Goal: Task Accomplishment & Management: Complete application form

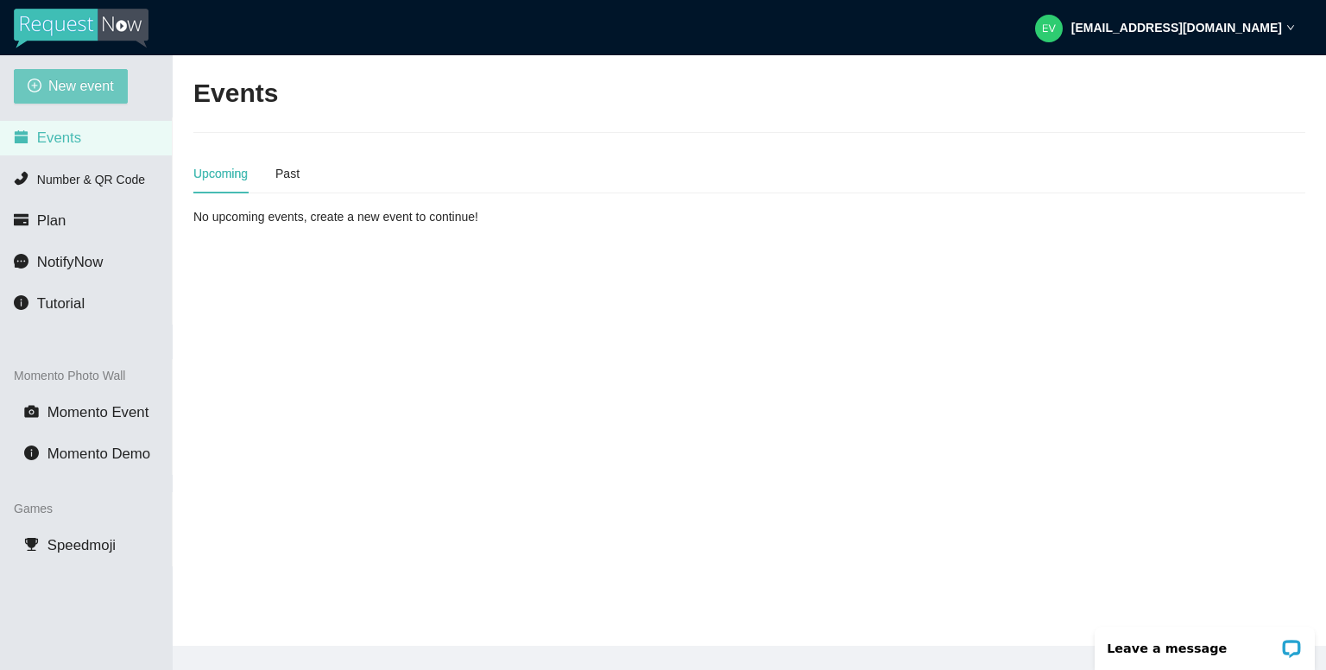
click at [66, 73] on button "New event" at bounding box center [71, 86] width 114 height 35
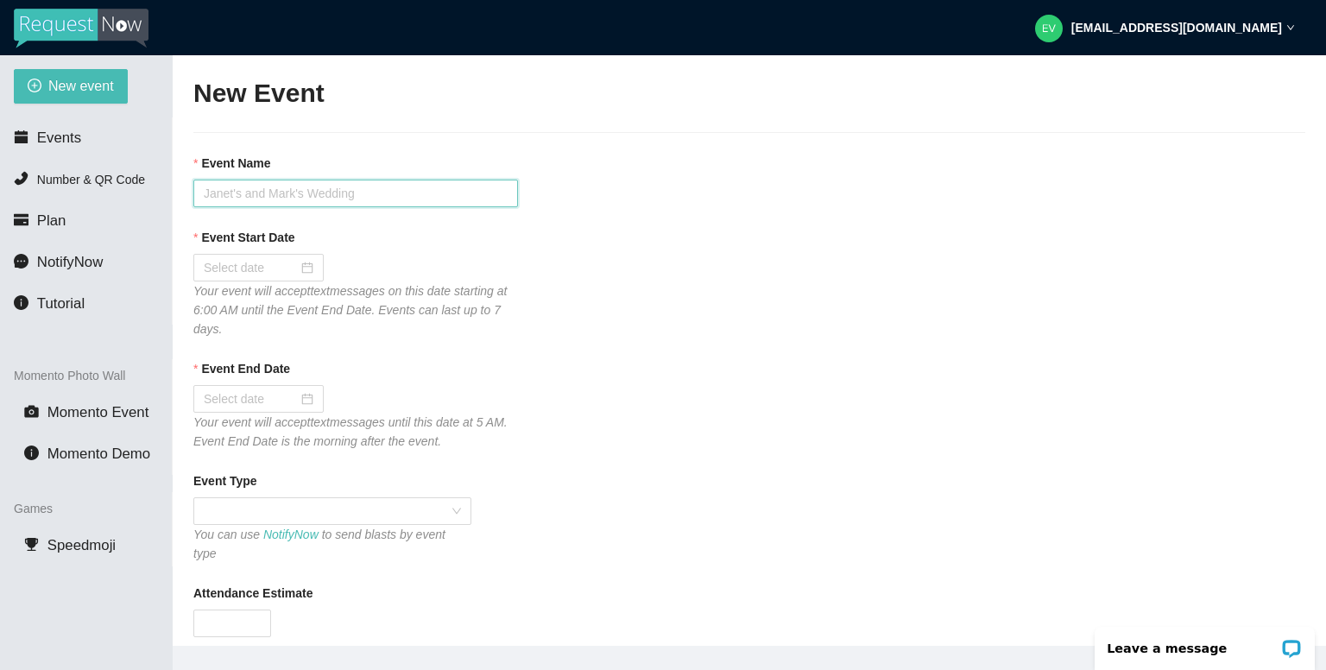
click at [290, 195] on input "Event Name" at bounding box center [355, 194] width 324 height 28
type input "[PERSON_NAME] & [PERSON_NAME] Wedding"
click at [306, 271] on div at bounding box center [259, 267] width 110 height 19
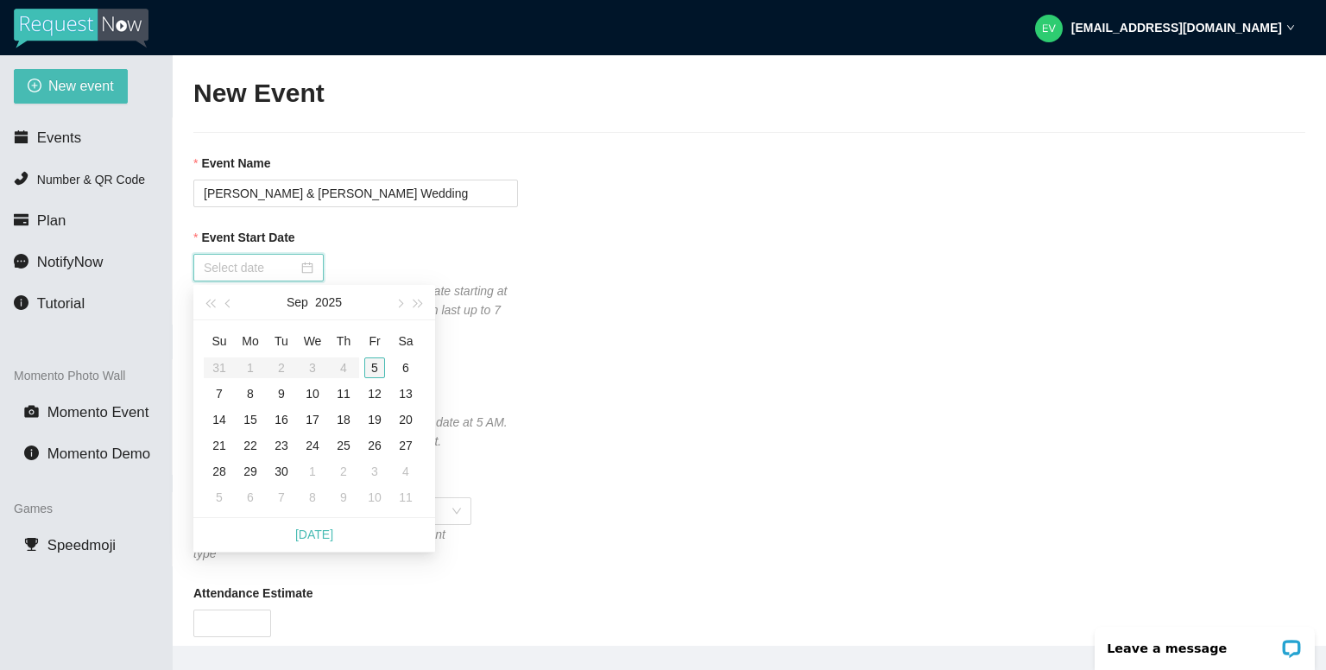
type input "[DATE]"
click at [375, 367] on div "5" at bounding box center [374, 367] width 21 height 21
type input "[DATE]"
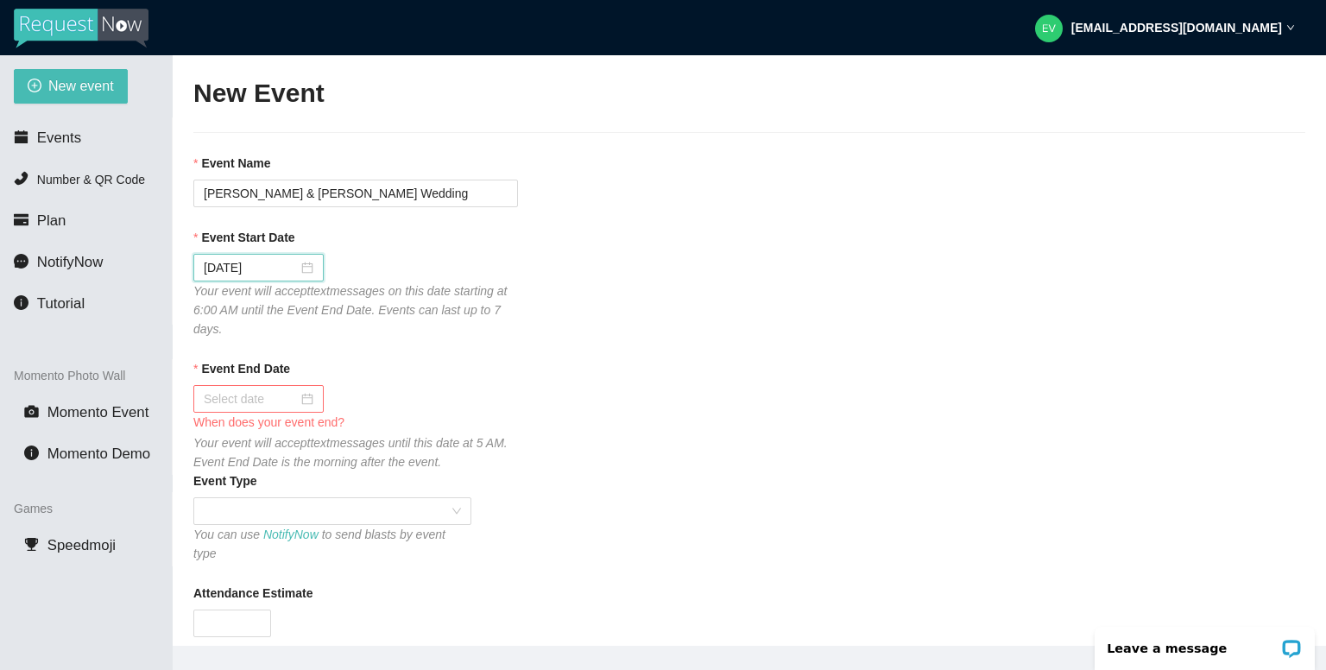
drag, startPoint x: 369, startPoint y: 389, endPoint x: 350, endPoint y: 389, distance: 19.8
click at [369, 389] on div at bounding box center [355, 399] width 324 height 28
click at [292, 395] on input "Event End Date" at bounding box center [251, 398] width 94 height 19
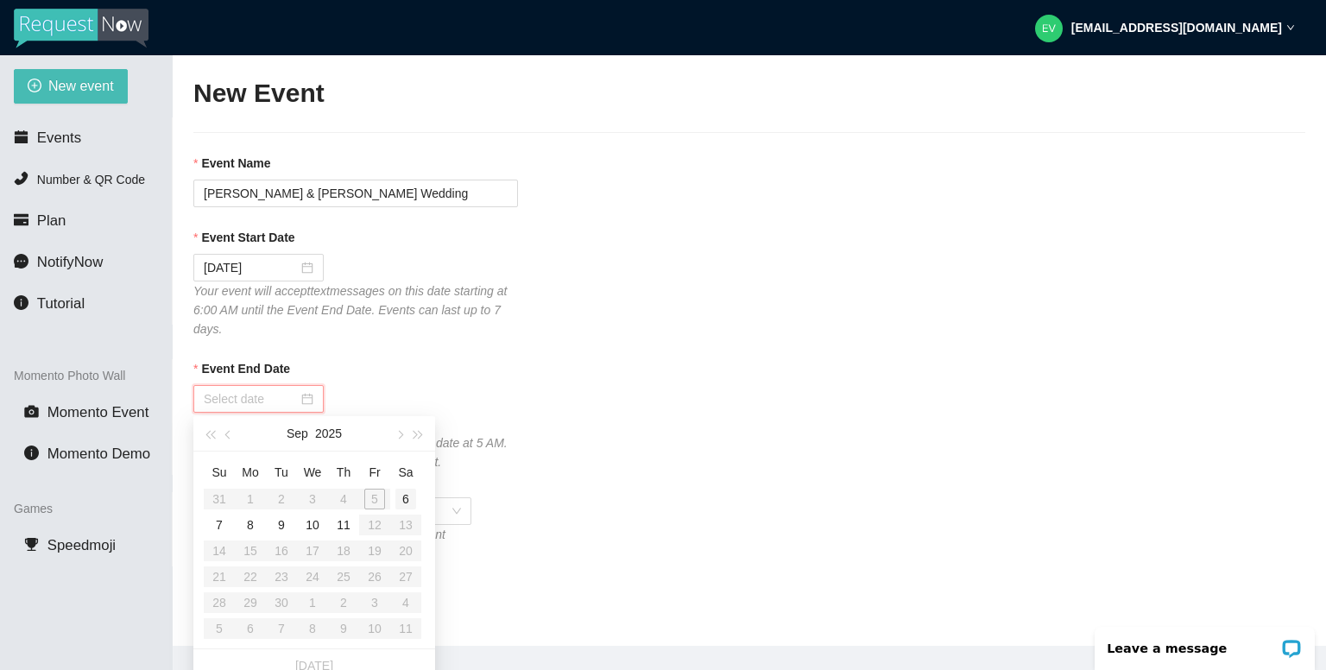
type input "[DATE]"
click at [405, 504] on div "6" at bounding box center [405, 498] width 21 height 21
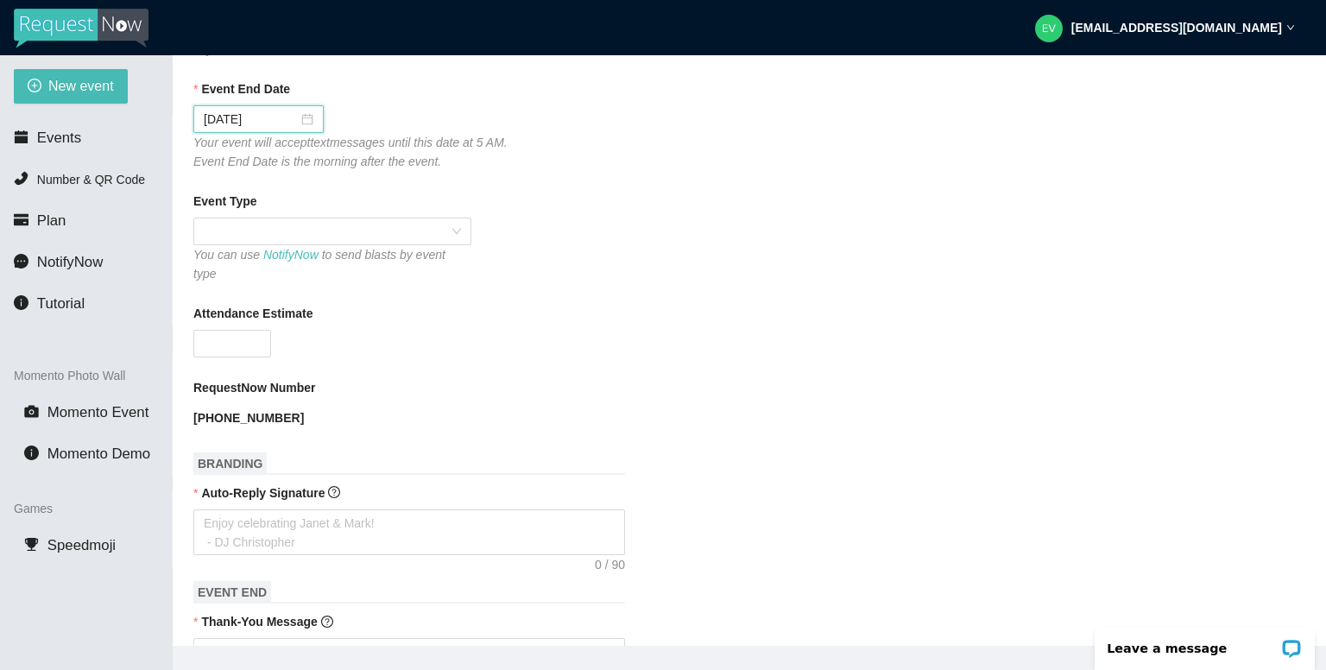
scroll to position [280, 0]
click at [305, 235] on span at bounding box center [332, 231] width 257 height 26
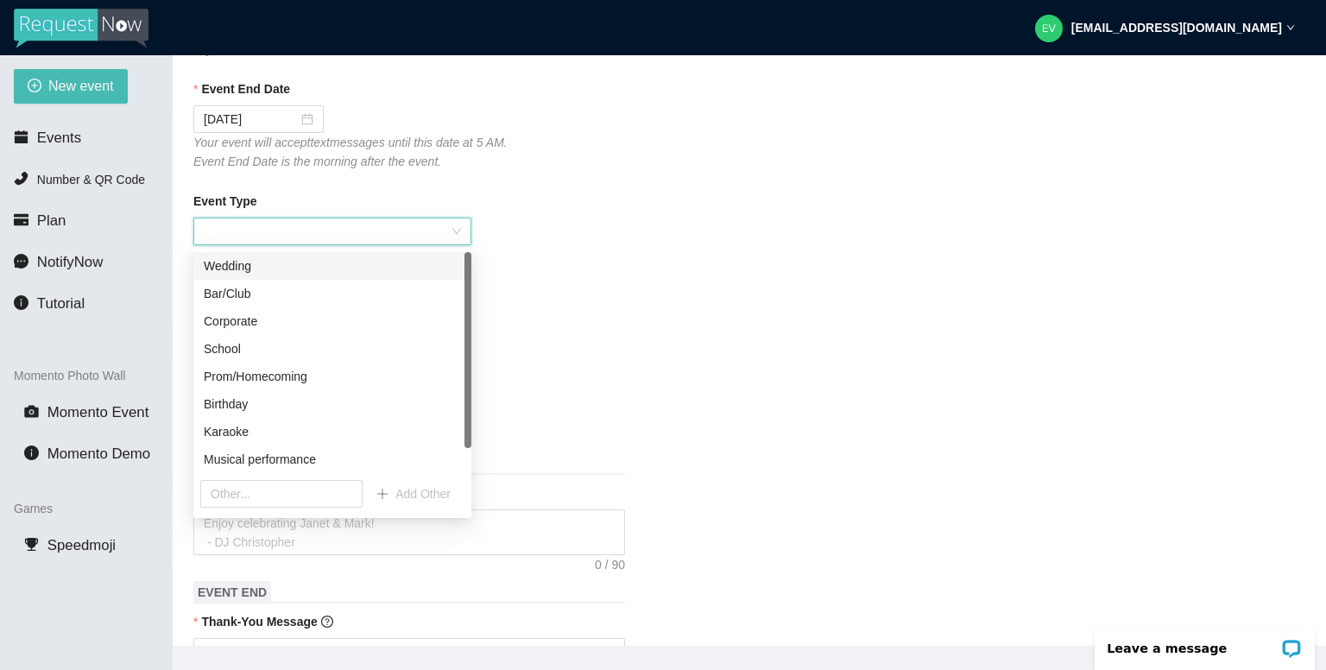
click at [254, 270] on div "Wedding" at bounding box center [332, 265] width 257 height 19
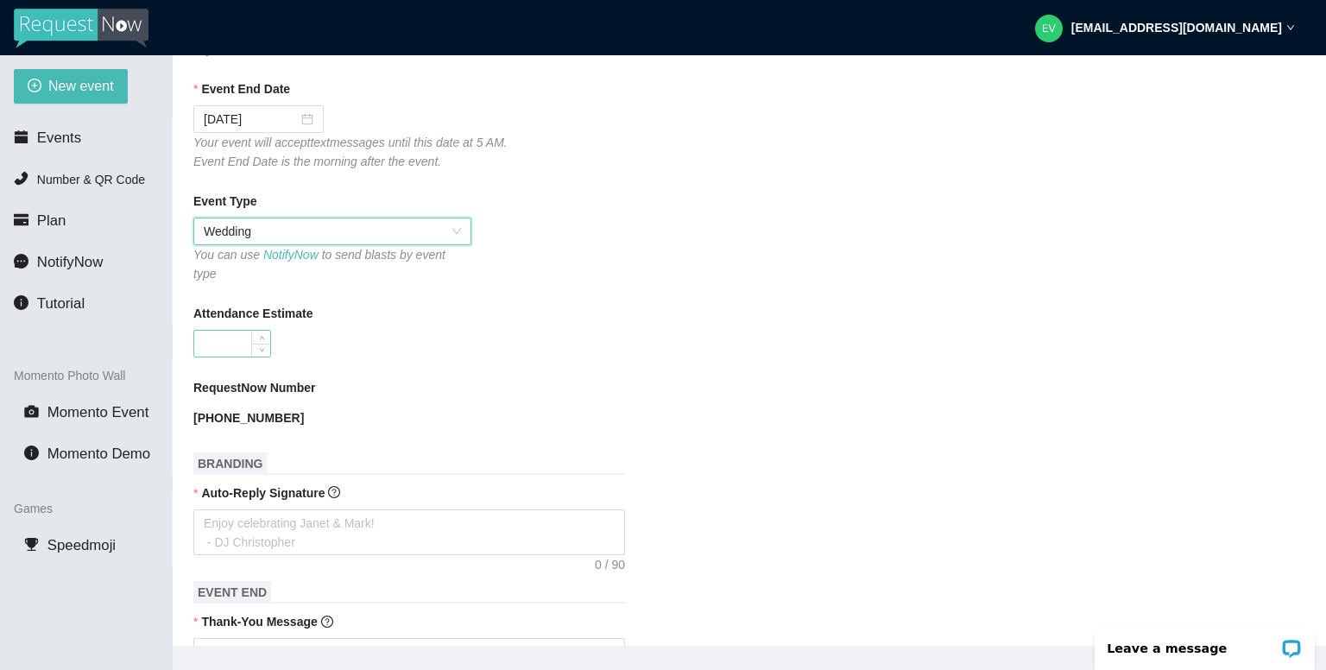
click at [250, 331] on input "Attendance Estimate" at bounding box center [232, 344] width 76 height 26
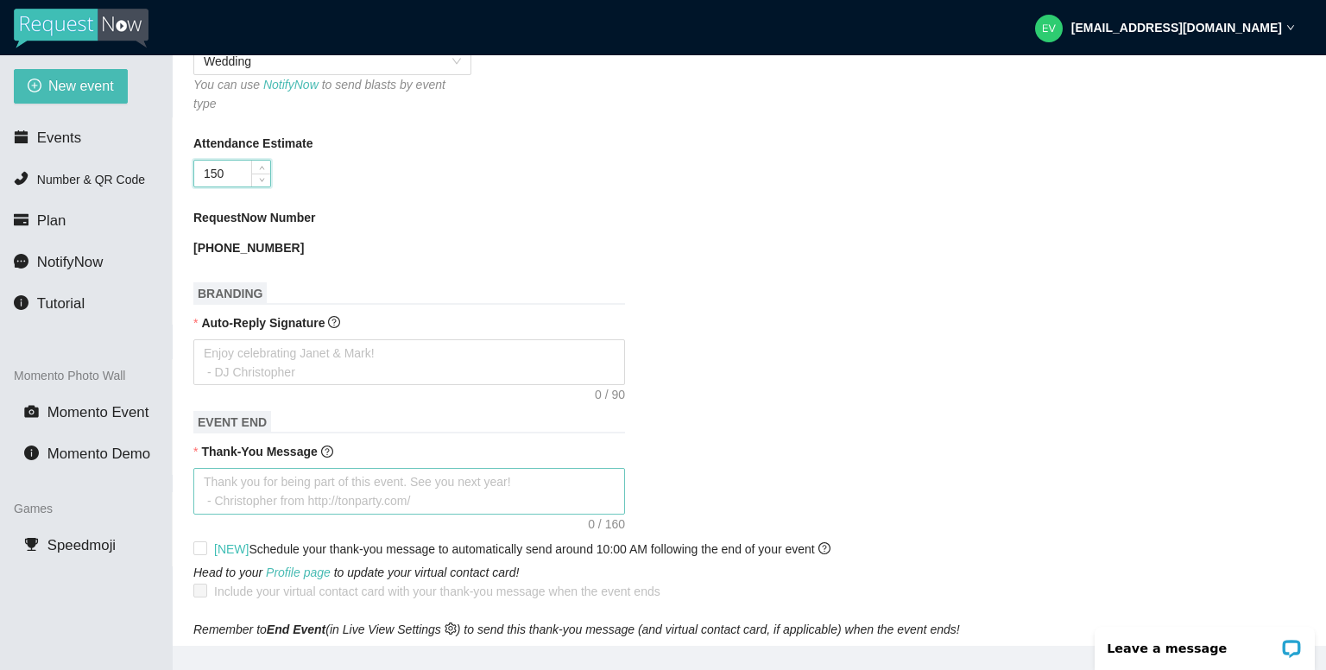
scroll to position [452, 0]
type input "150"
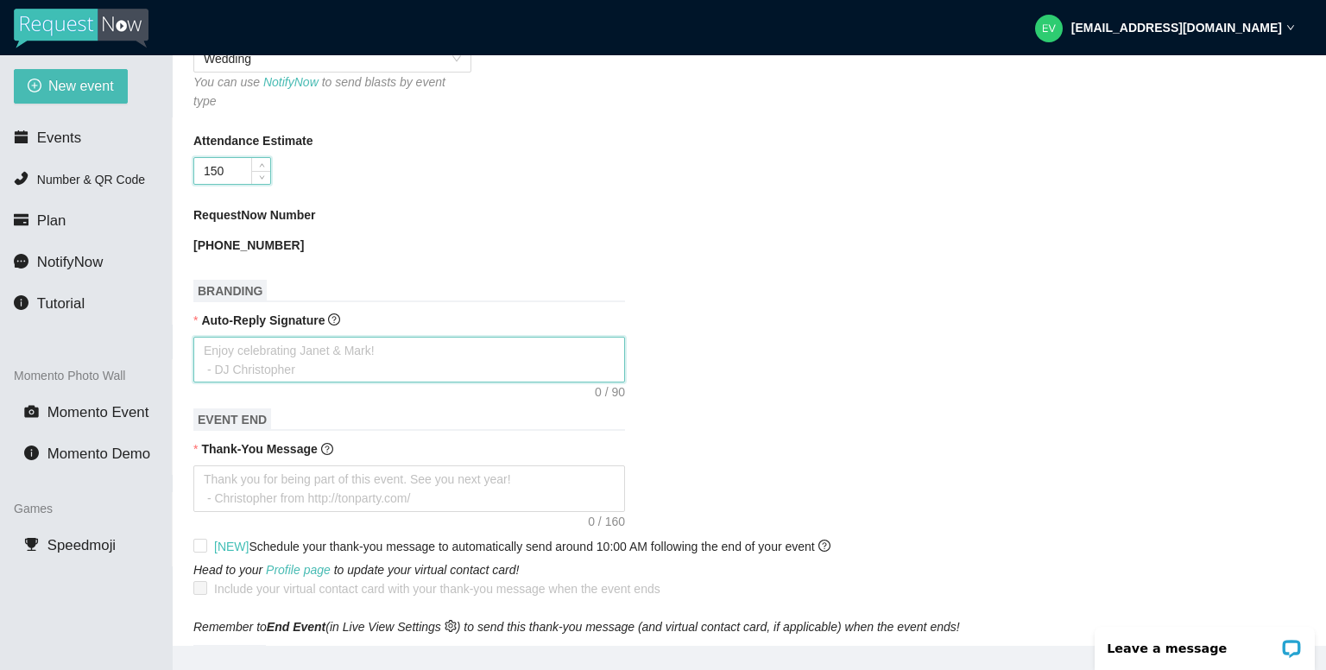
click at [283, 347] on textarea "Auto-Reply Signature" at bounding box center [408, 360] width 431 height 47
type textarea "T"
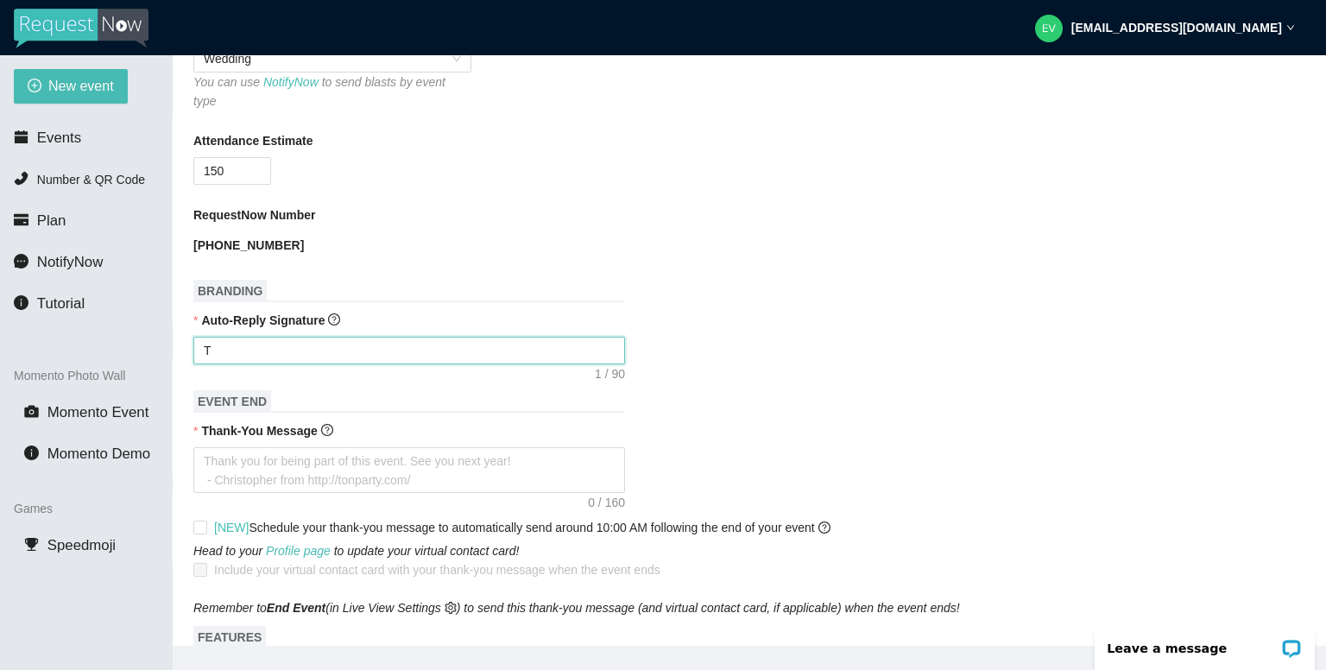
type textarea "Th"
type textarea "Tha"
type textarea "Than"
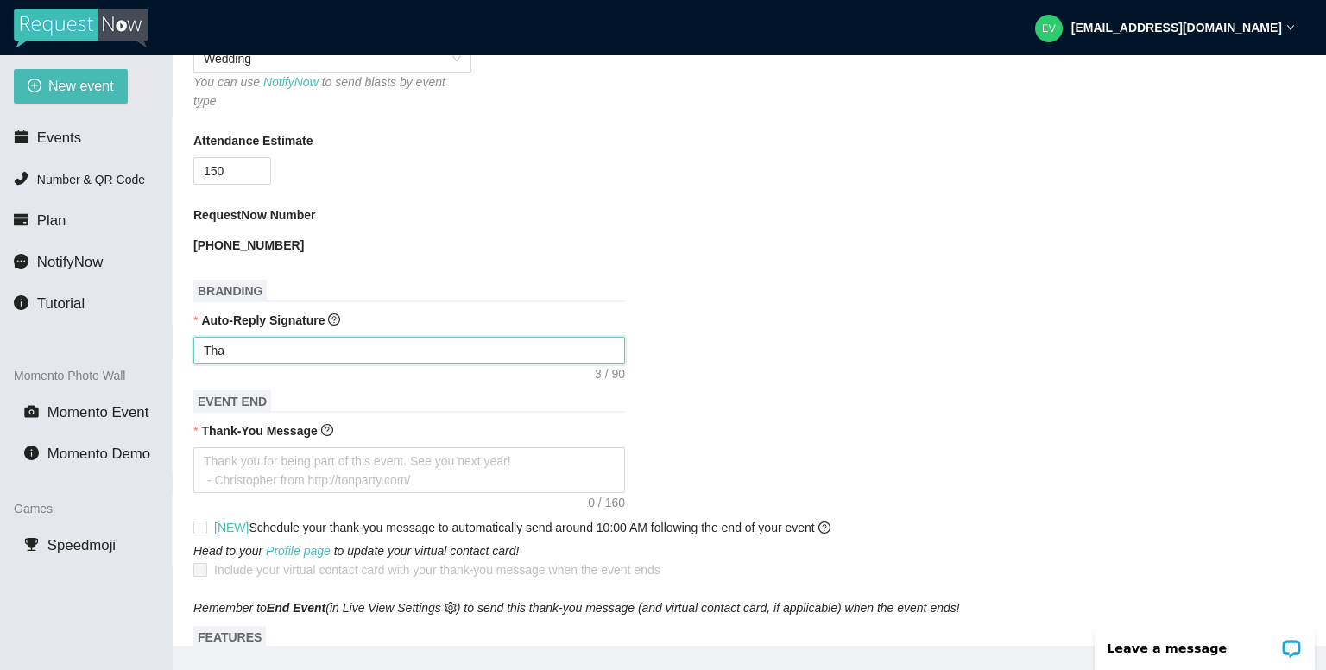
type textarea "Than"
type textarea "Thank"
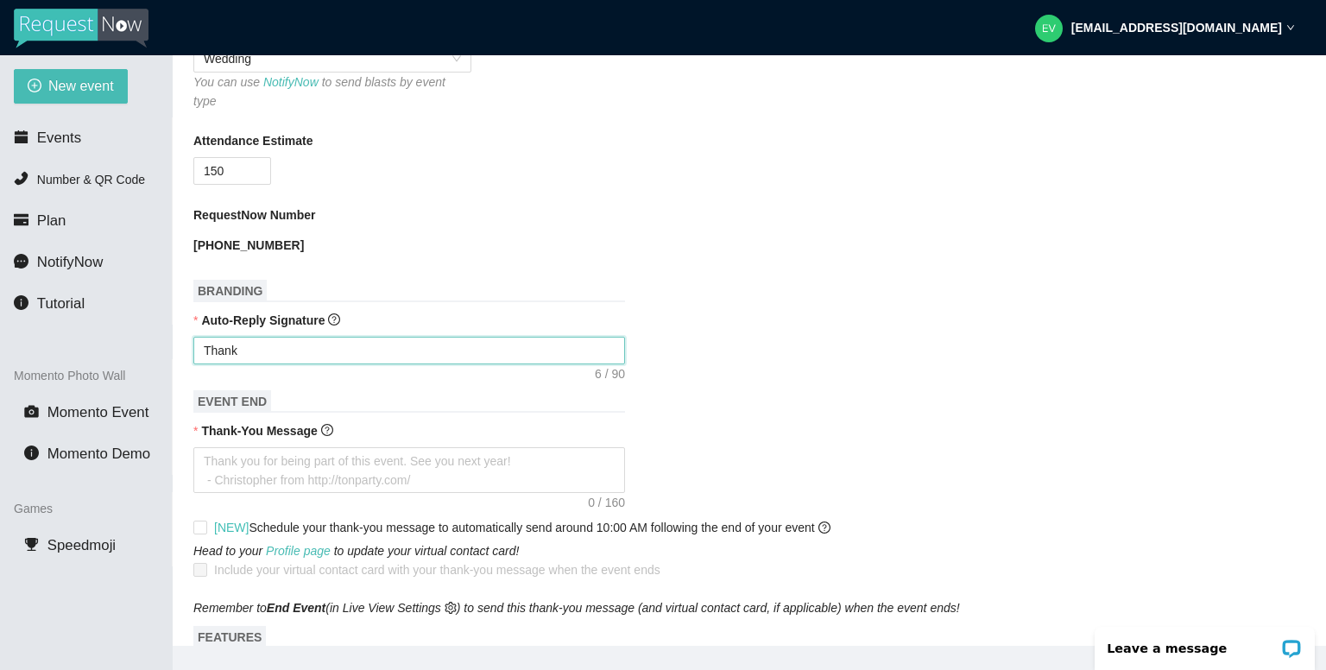
type textarea "Thank y"
type textarea "Thank yo"
type textarea "Thank you"
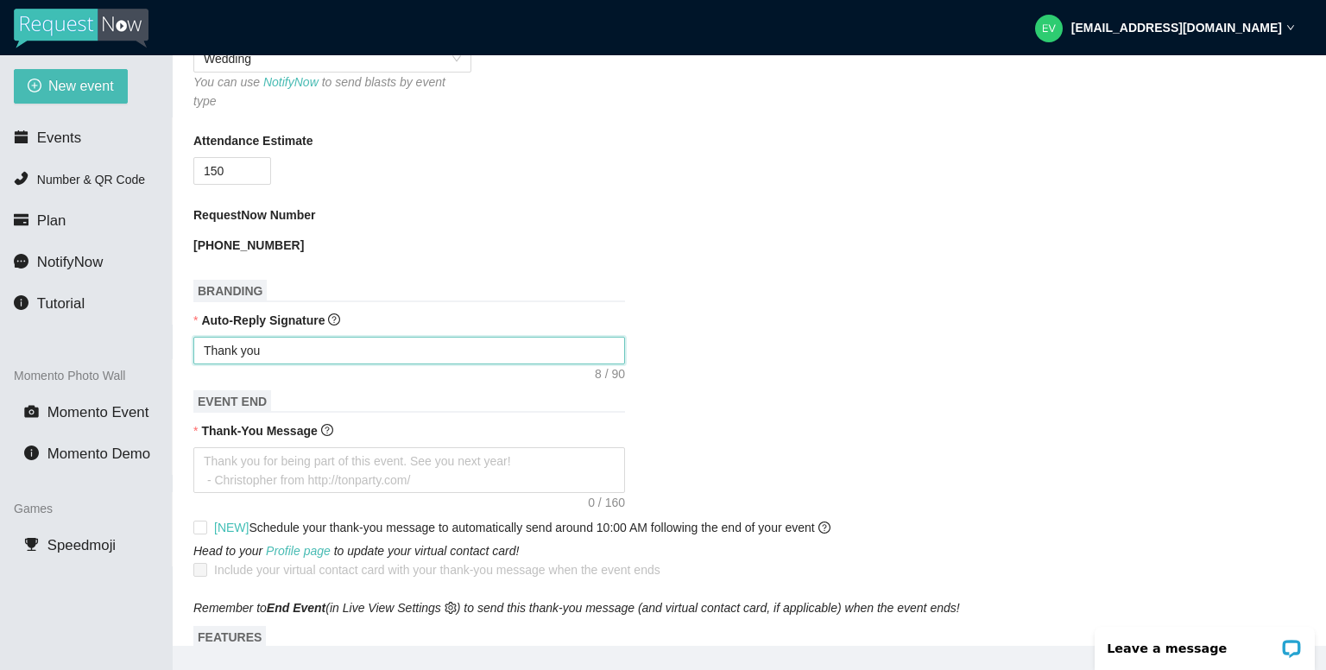
type textarea "Thank you"
type textarea "Thank you f"
type textarea "Thank you fo"
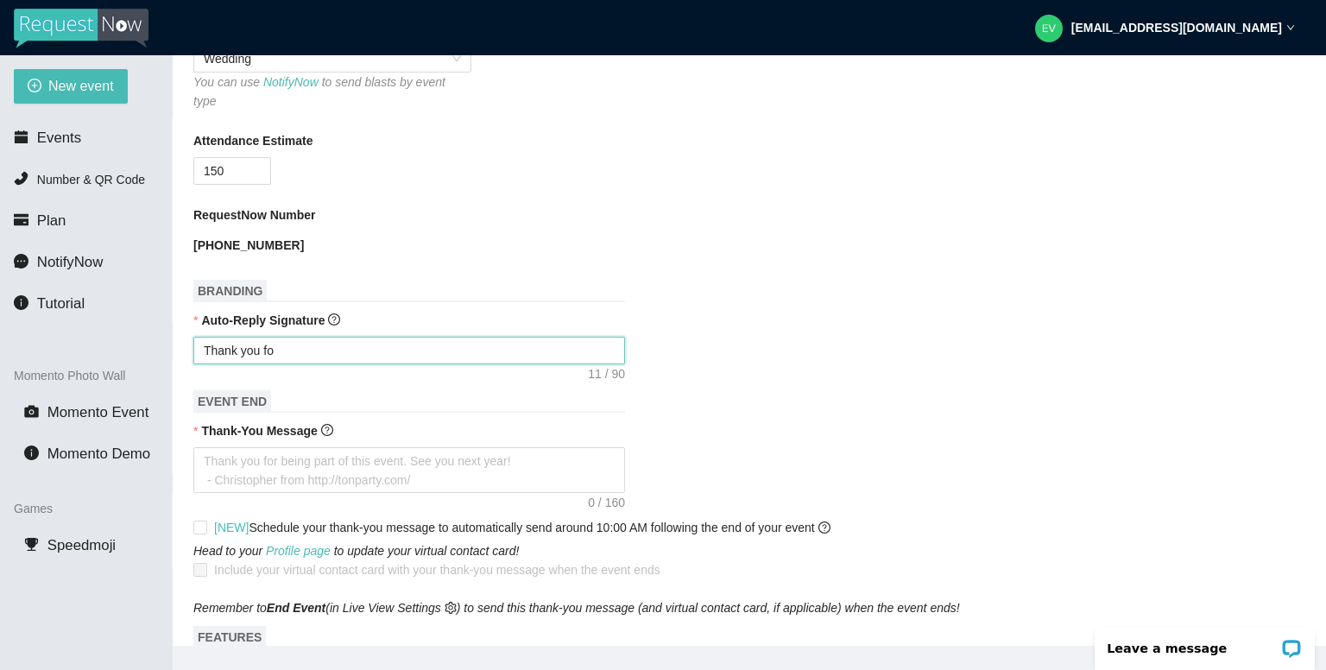
type textarea "Thank you for"
type textarea "Thank you for y"
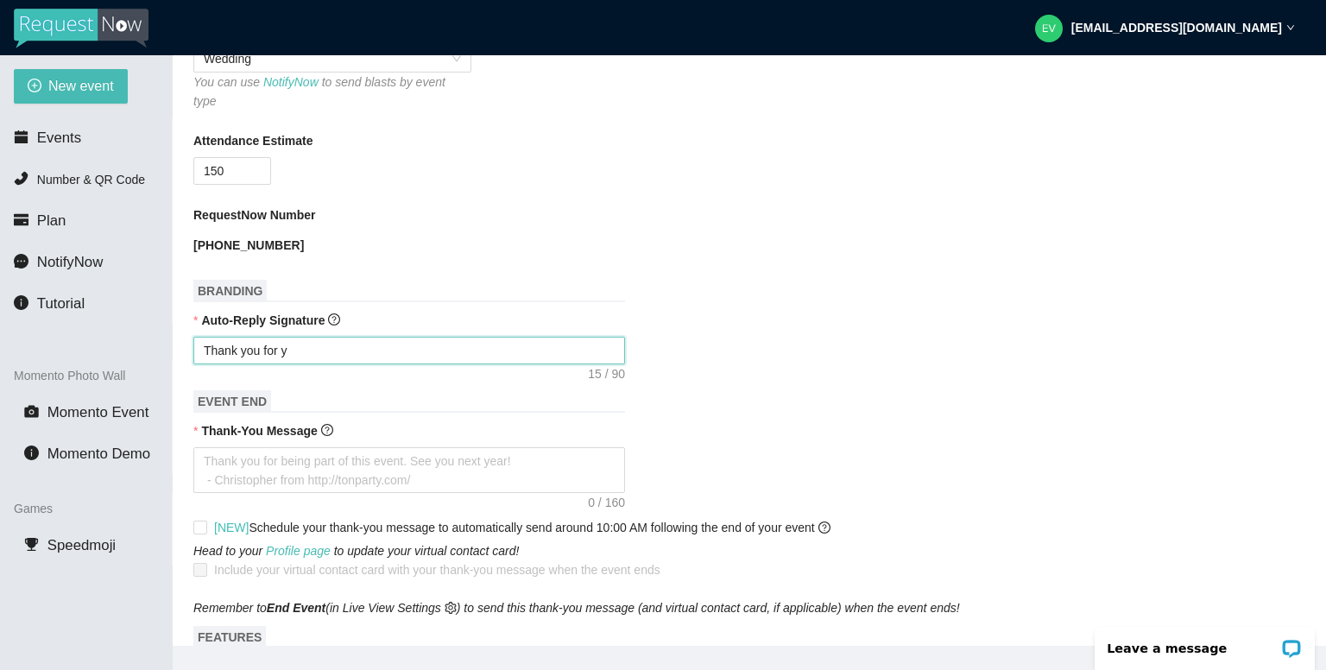
type textarea "Thank you for yo"
type textarea "Thank you for you"
type textarea "Thank you for your"
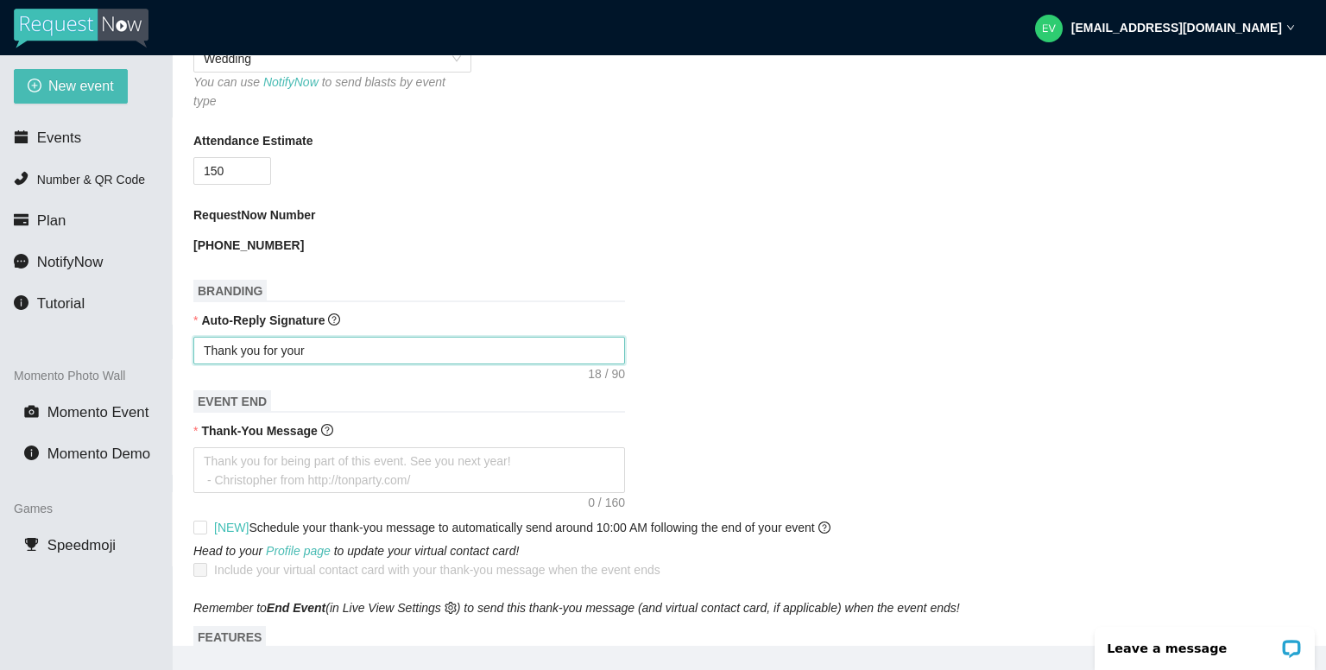
type textarea "Thank you for your"
type textarea "Thank you for your r"
type textarea "Thank you for your re"
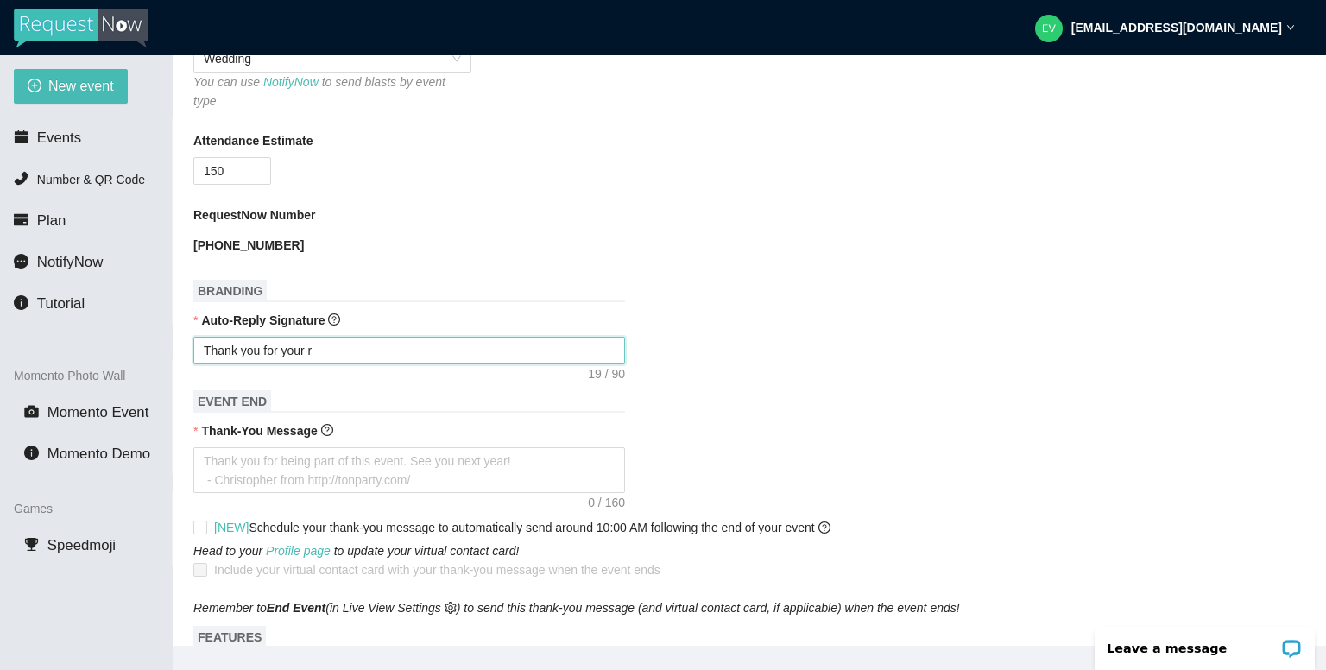
type textarea "Thank you for your re"
type textarea "Thank you for your req"
type textarea "Thank you for your requ"
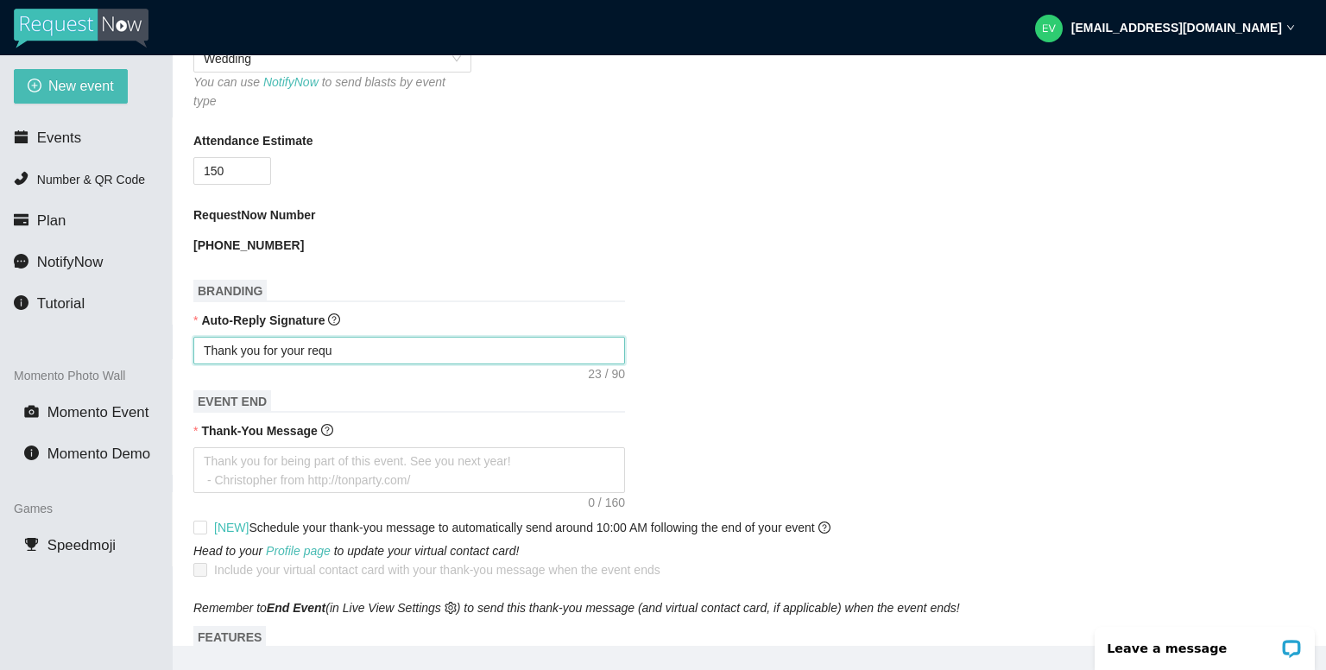
type textarea "Thank you for your reque"
type textarea "Thank you for your reques"
type textarea "Thank you for your request"
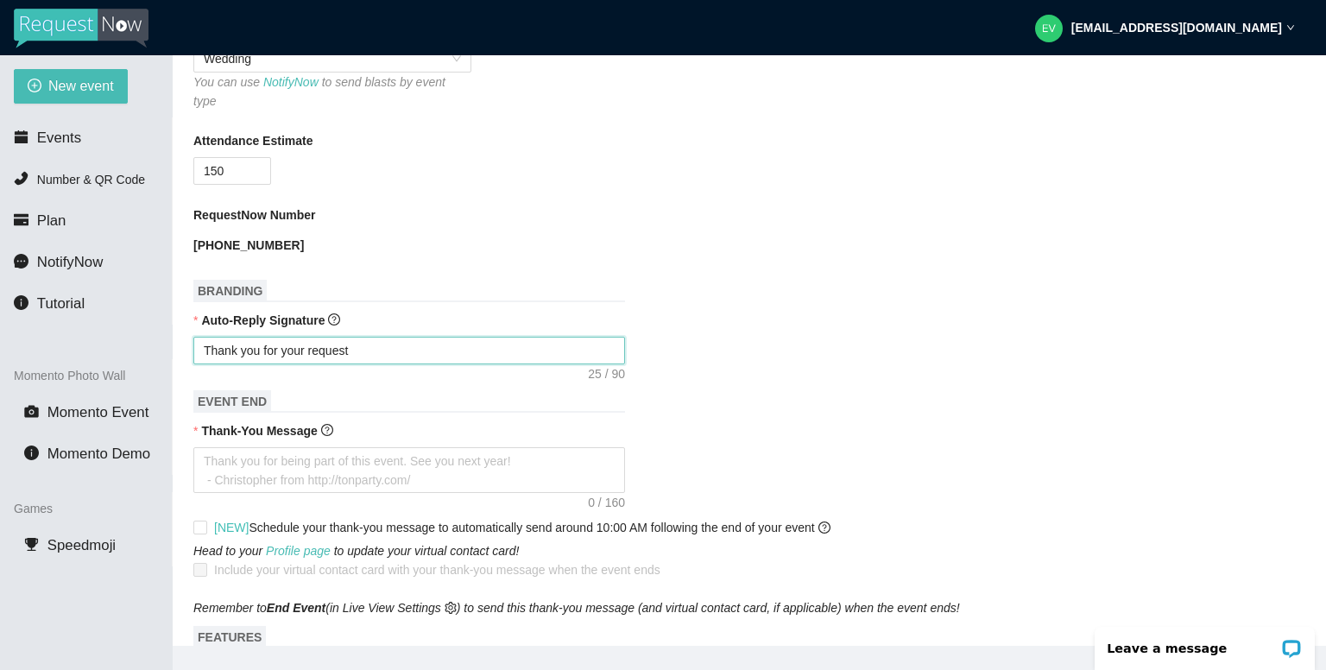
type textarea "Thank you for your request"
type textarea "Thank you for your request t"
type textarea "Thank you for your request to"
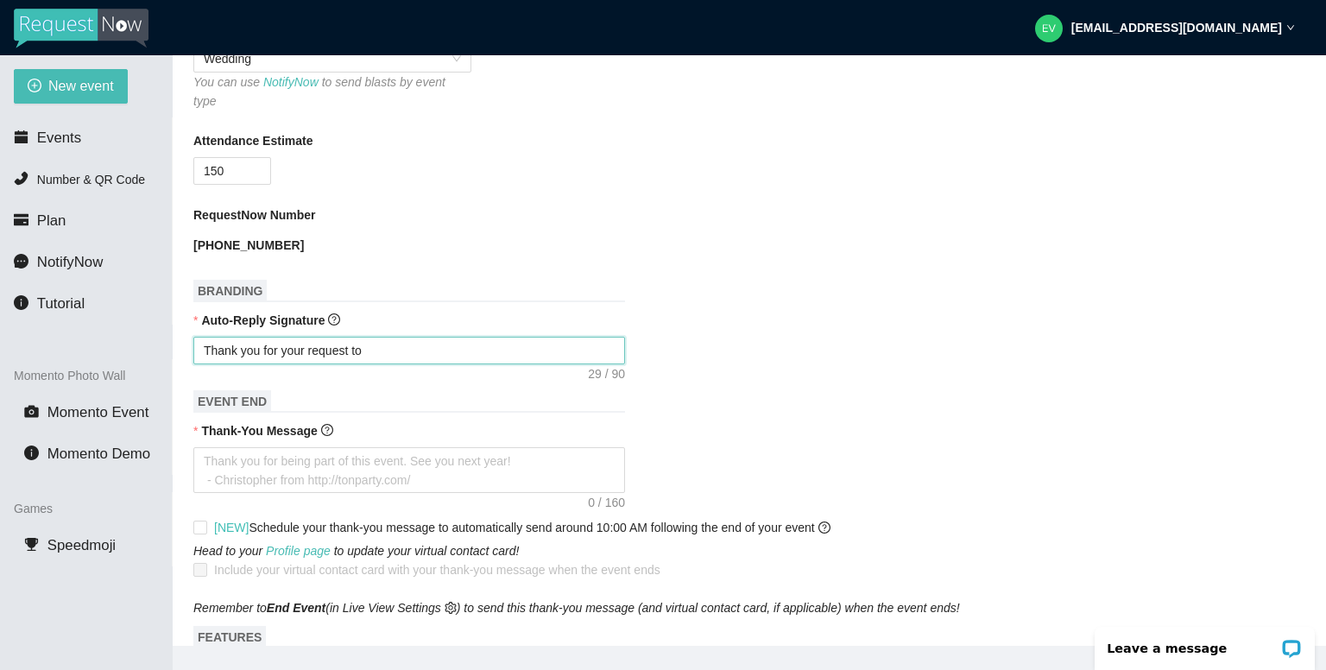
type textarea "Thank you for your request to t"
type textarea "Thank you for your request to th"
type textarea "Thank you for your request to the"
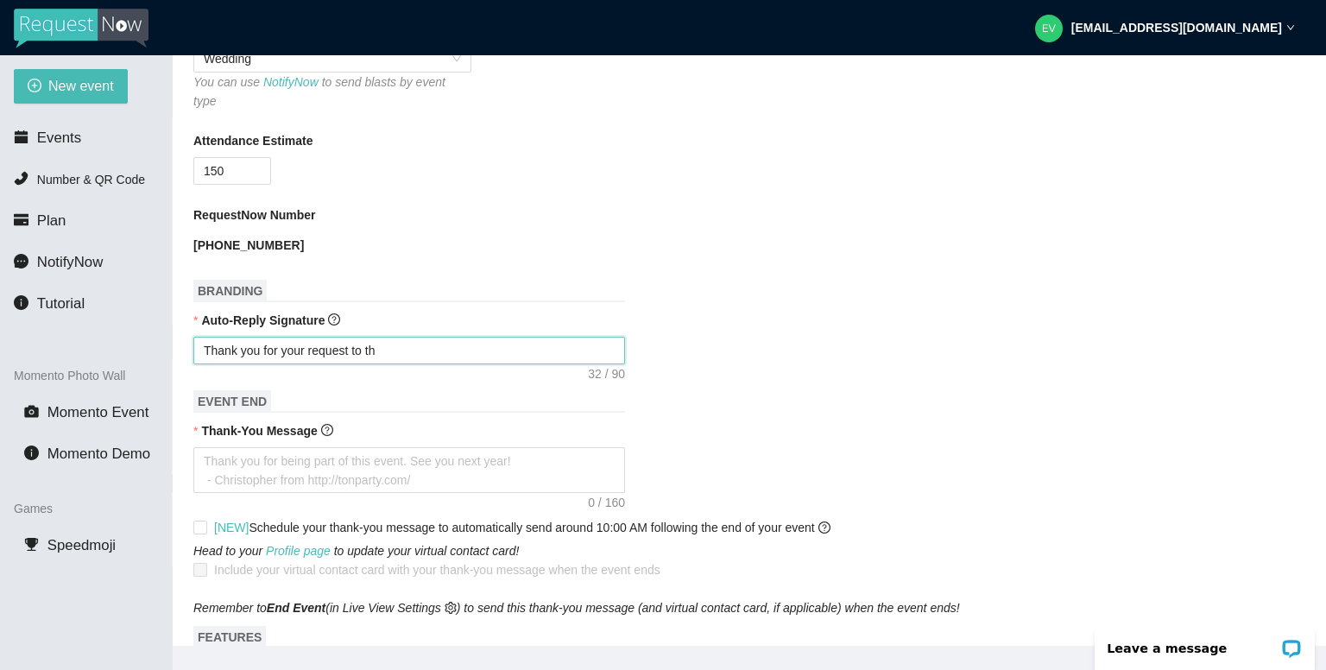
type textarea "Thank you for your request to the"
type textarea "Thank you for your request to the D"
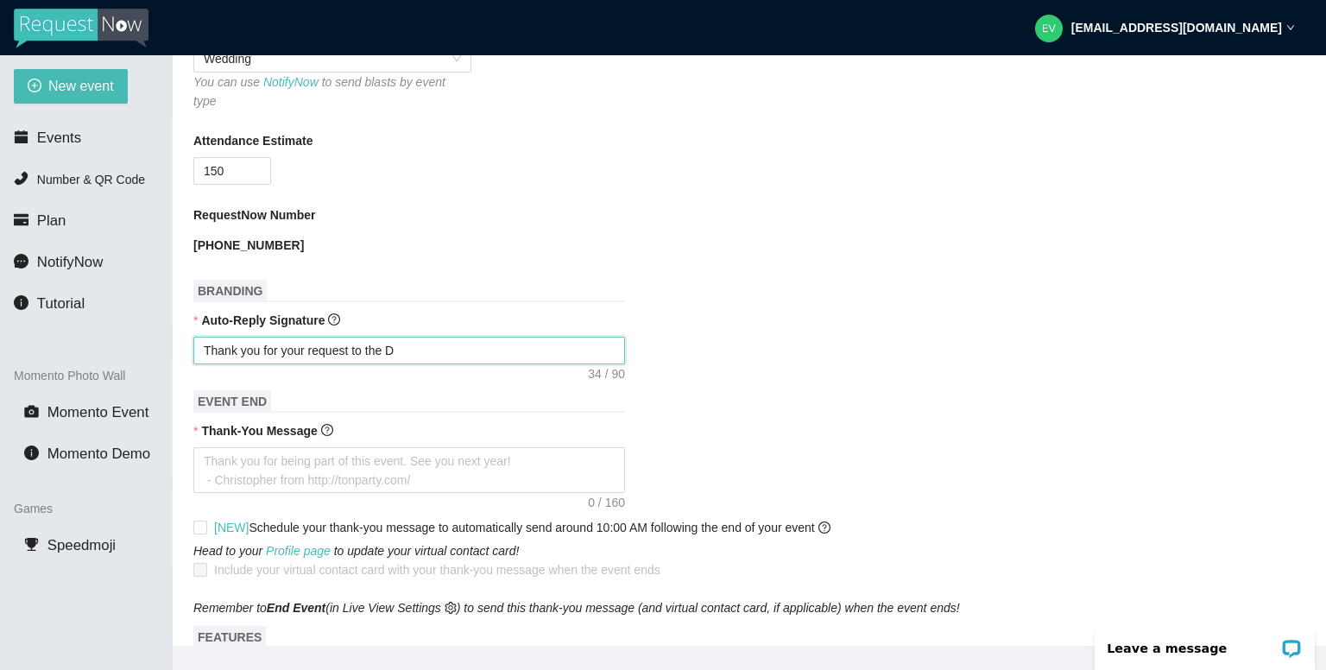
type textarea "Thank you for your request to the DJ"
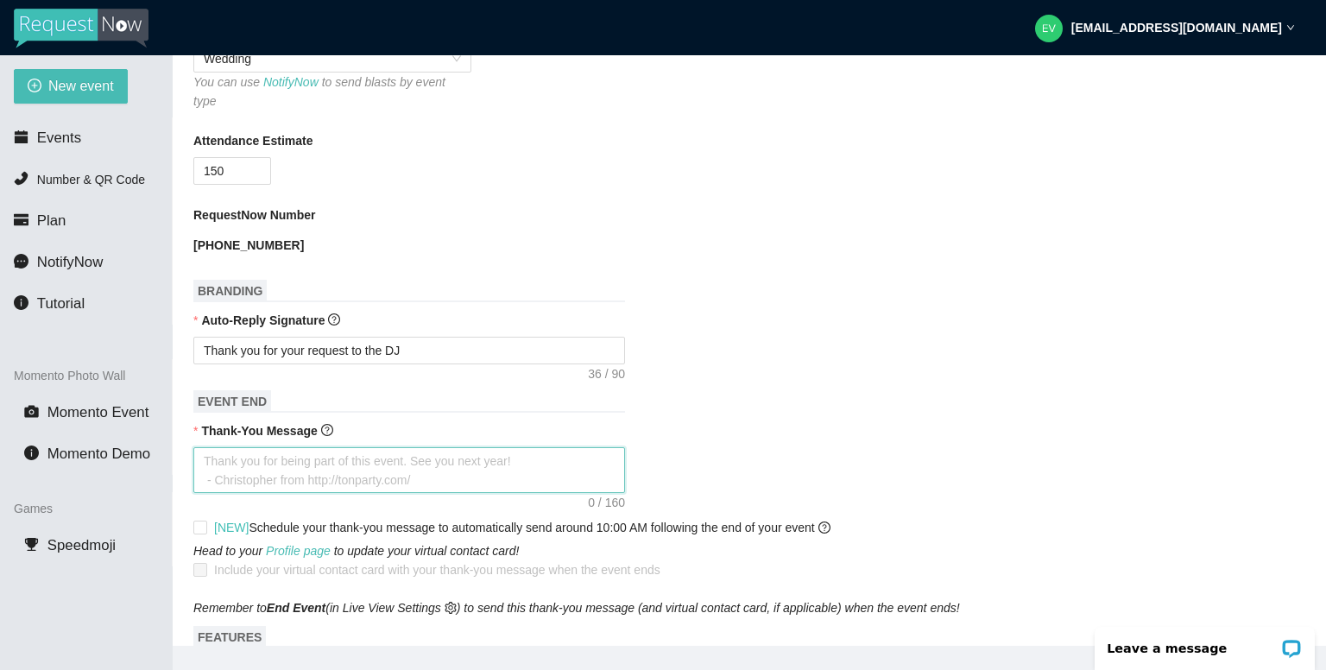
click at [268, 460] on textarea "Thank-You Message" at bounding box center [408, 470] width 431 height 47
type textarea "T"
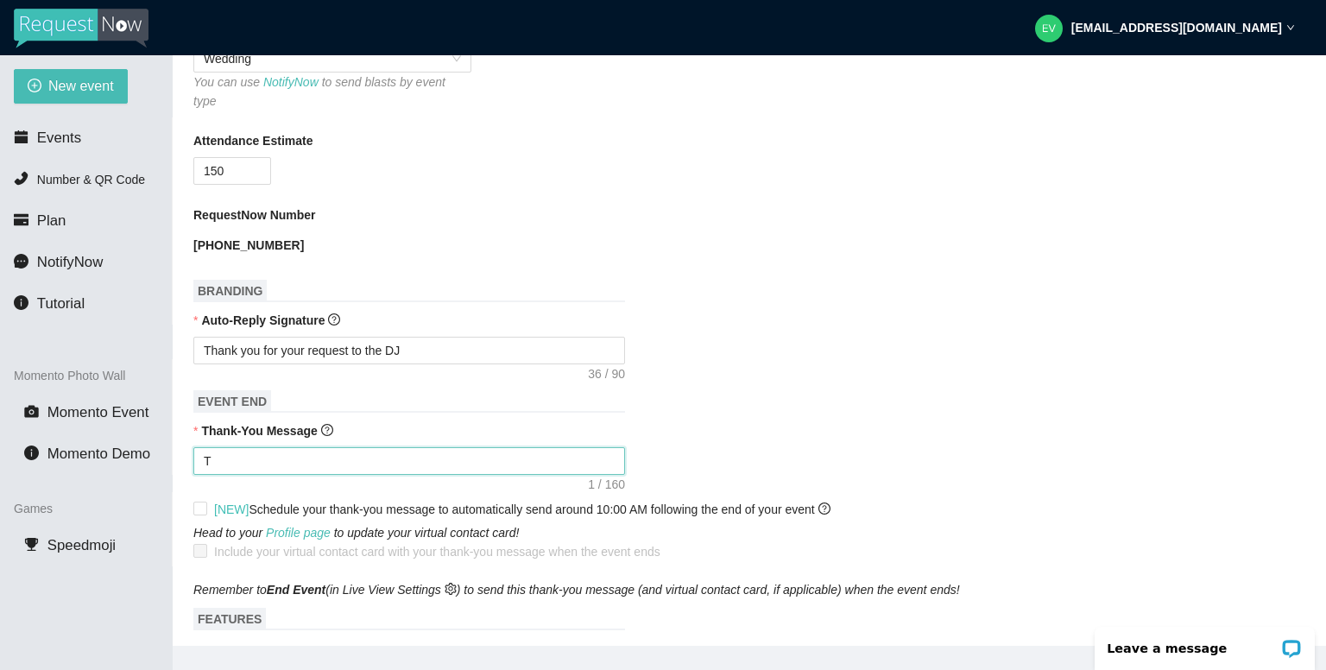
type textarea "Th"
type textarea "Tha"
type textarea "Than"
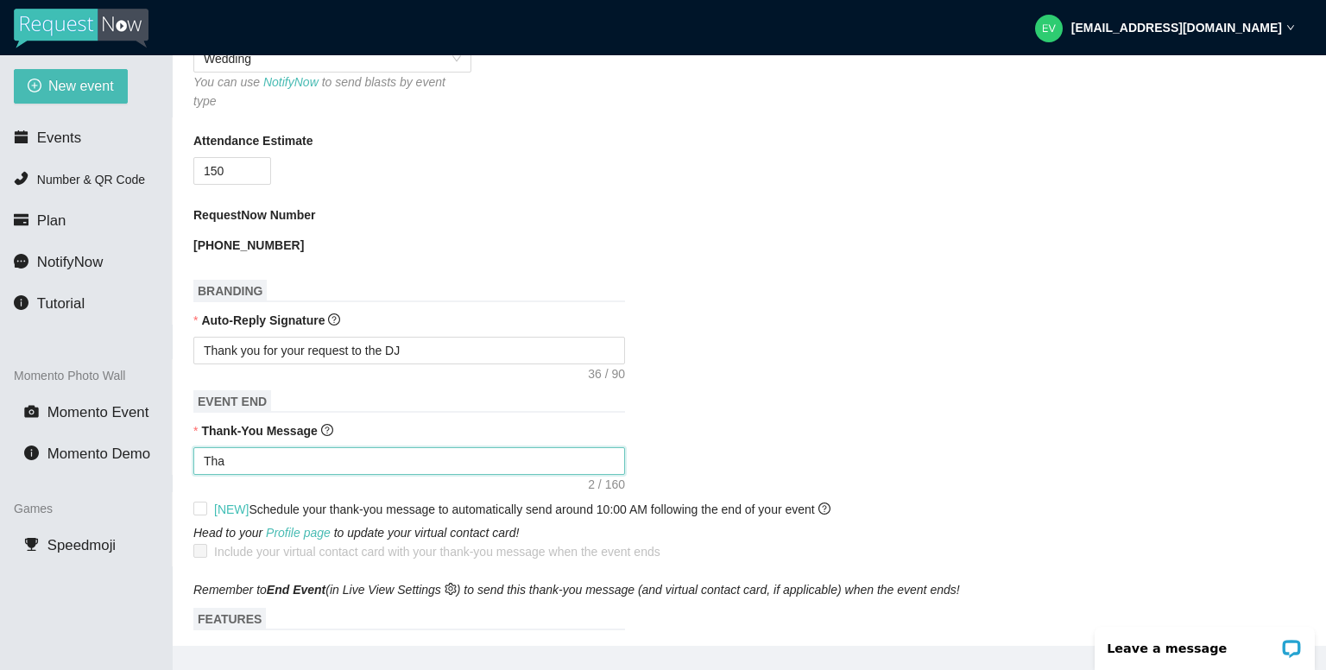
type textarea "Than"
type textarea "Thank"
type textarea "Thank y"
type textarea "Thank yo"
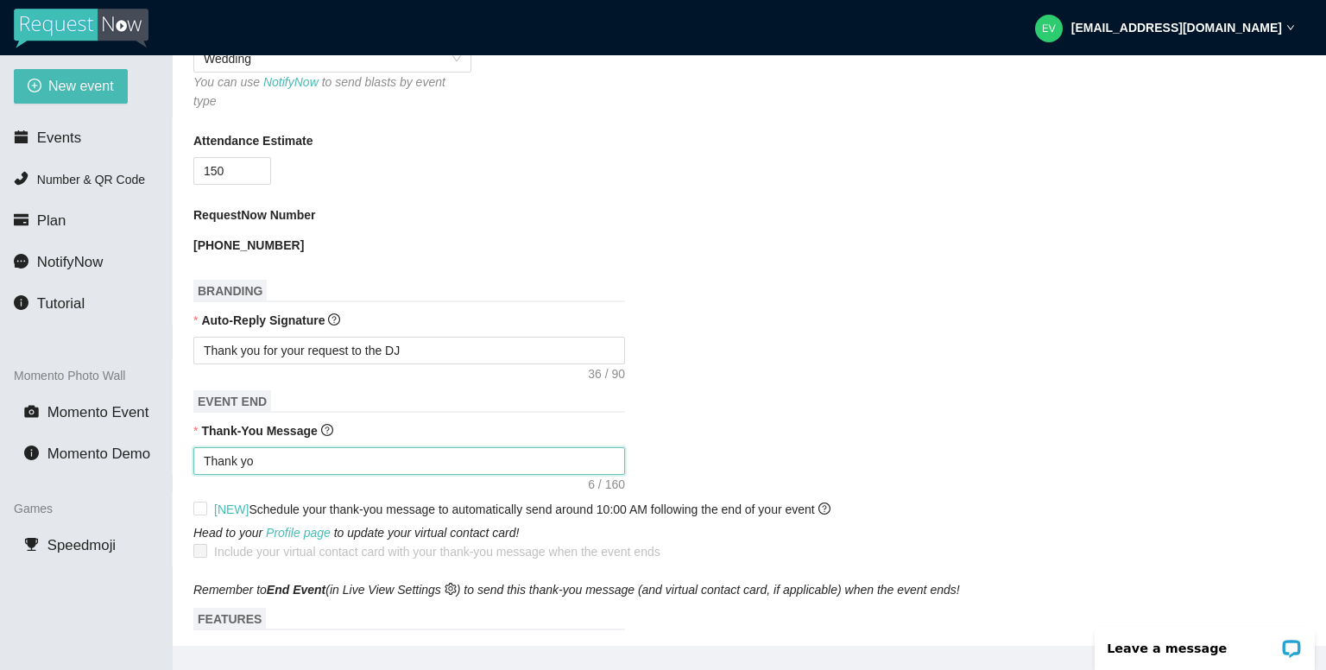
type textarea "Thank you"
type textarea "Thank you f"
type textarea "Thank you fo"
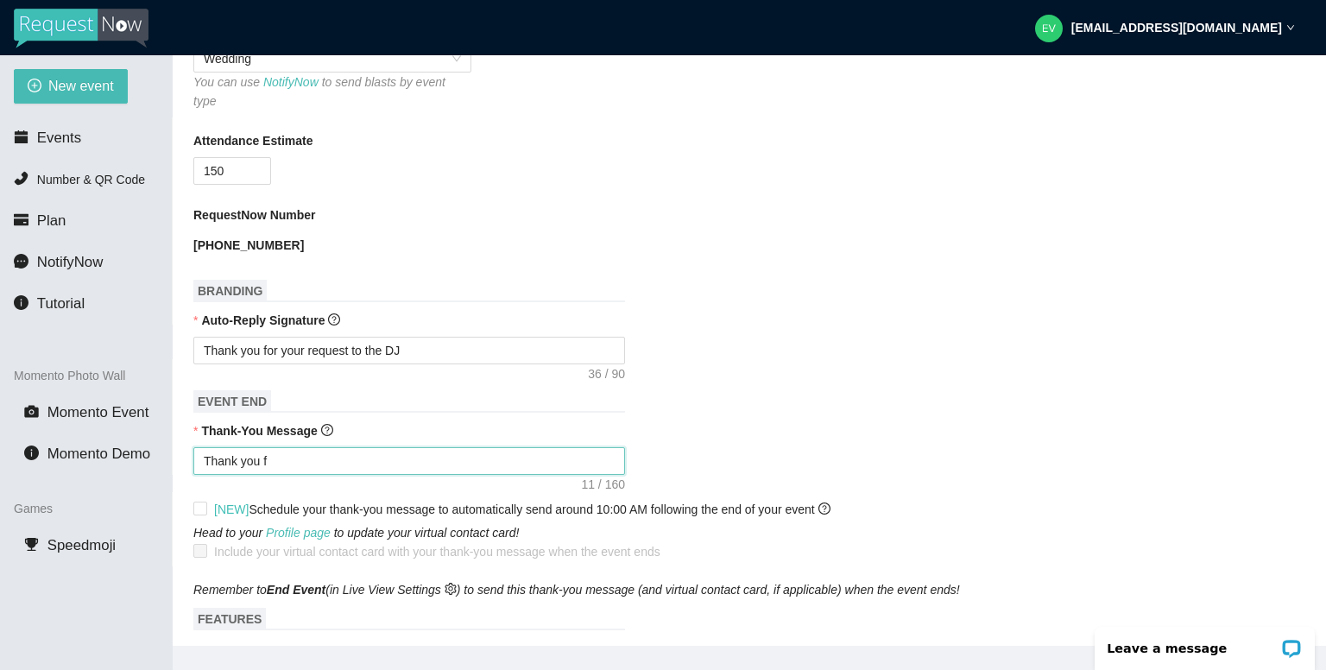
type textarea "Thank you fo"
type textarea "Thank you for"
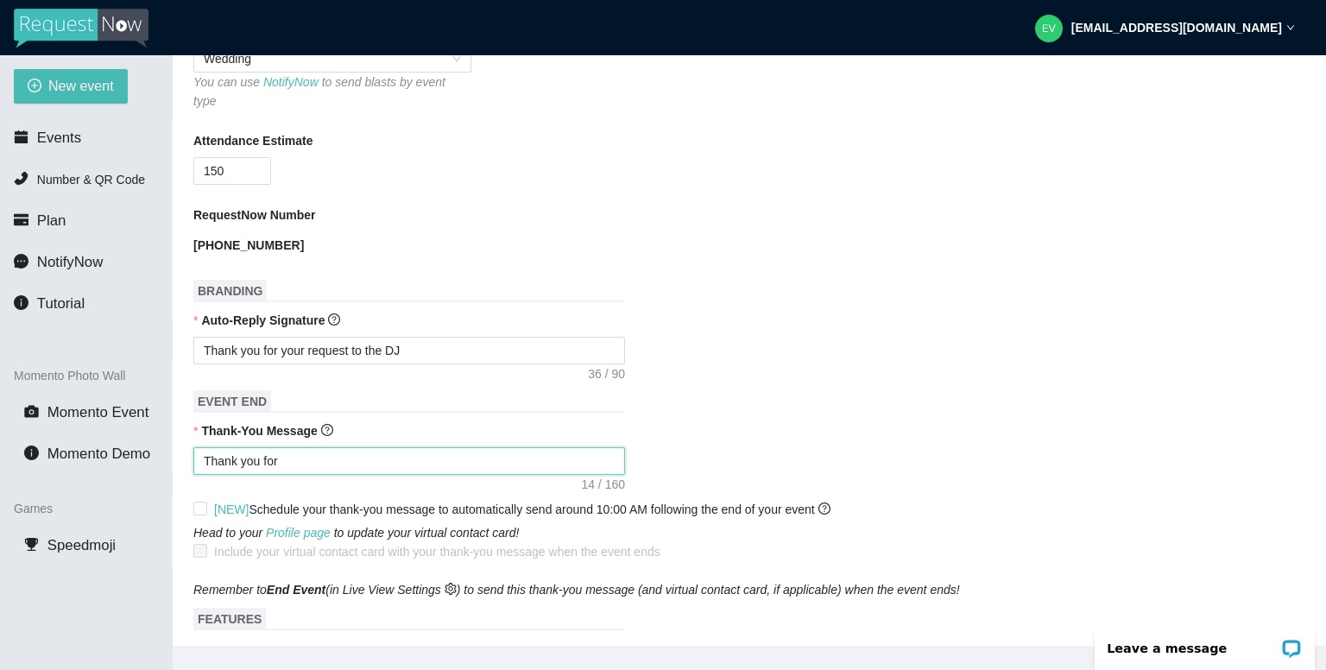
type textarea "Thank you for b"
type textarea "Thank you for be"
type textarea "Thank you for bei"
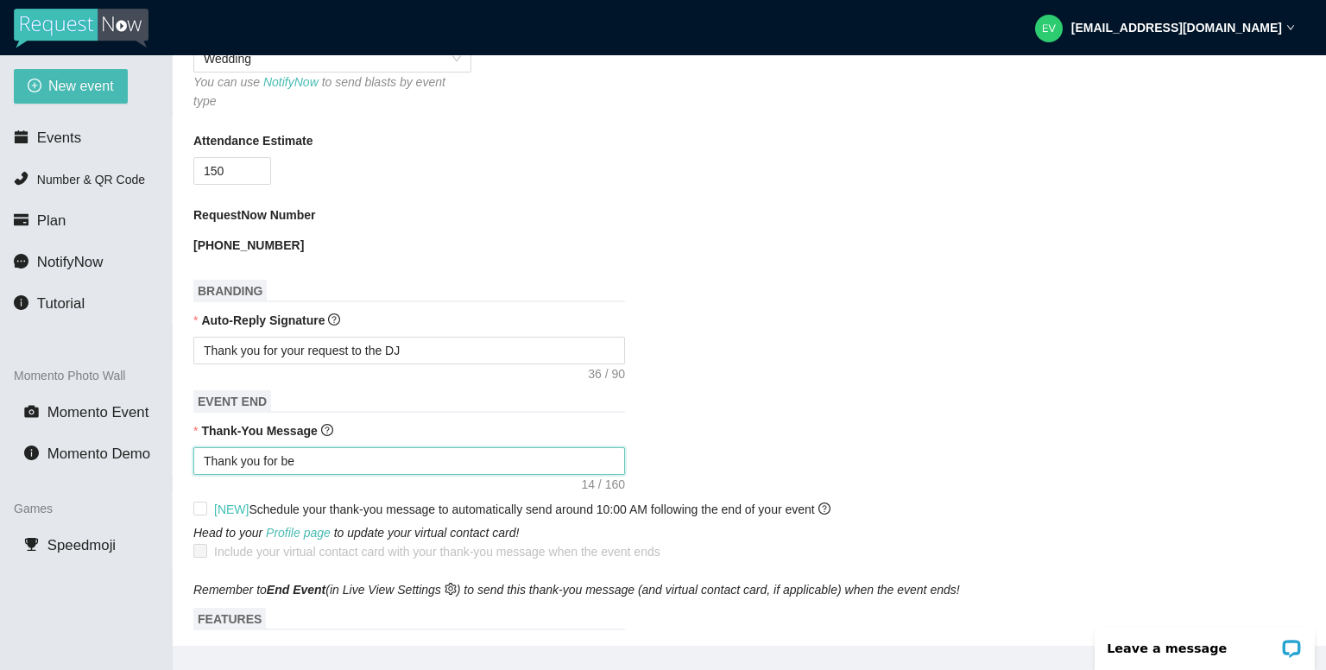
type textarea "Thank you for bei"
type textarea "Thank you for bein"
type textarea "Thank you for being"
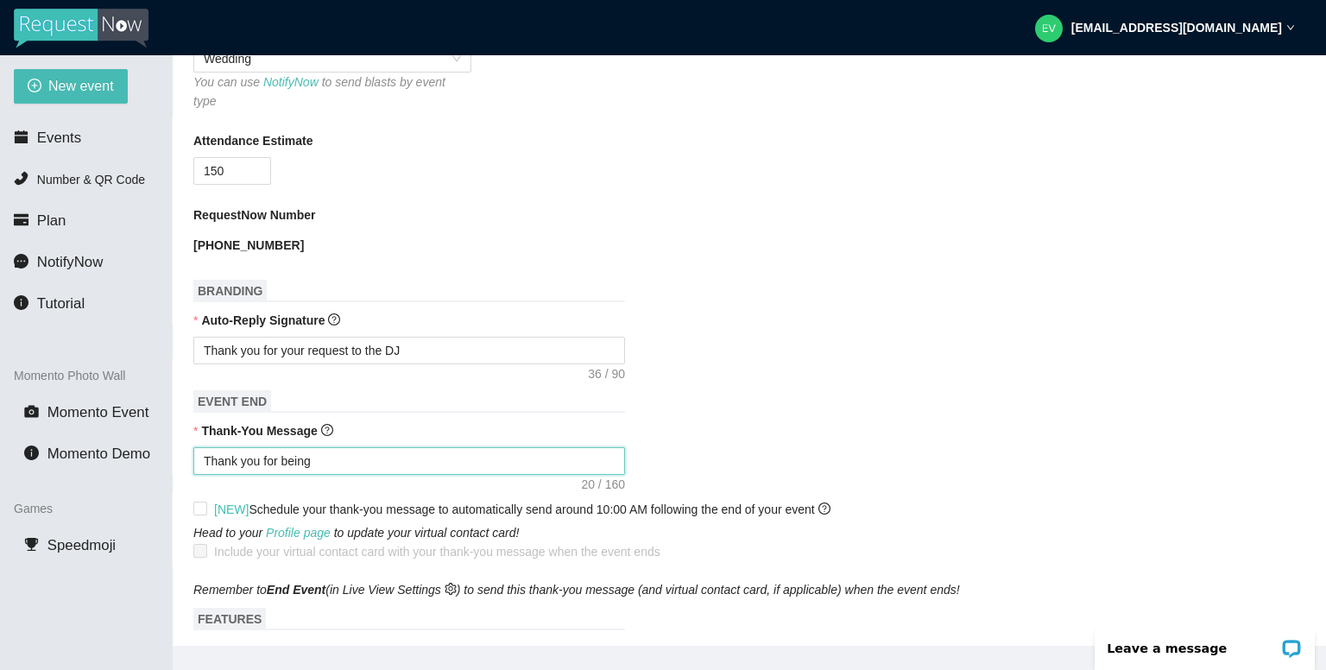
type textarea "Thank you for being a"
type textarea "Thank you for being ap"
type textarea "Thank you for being apa"
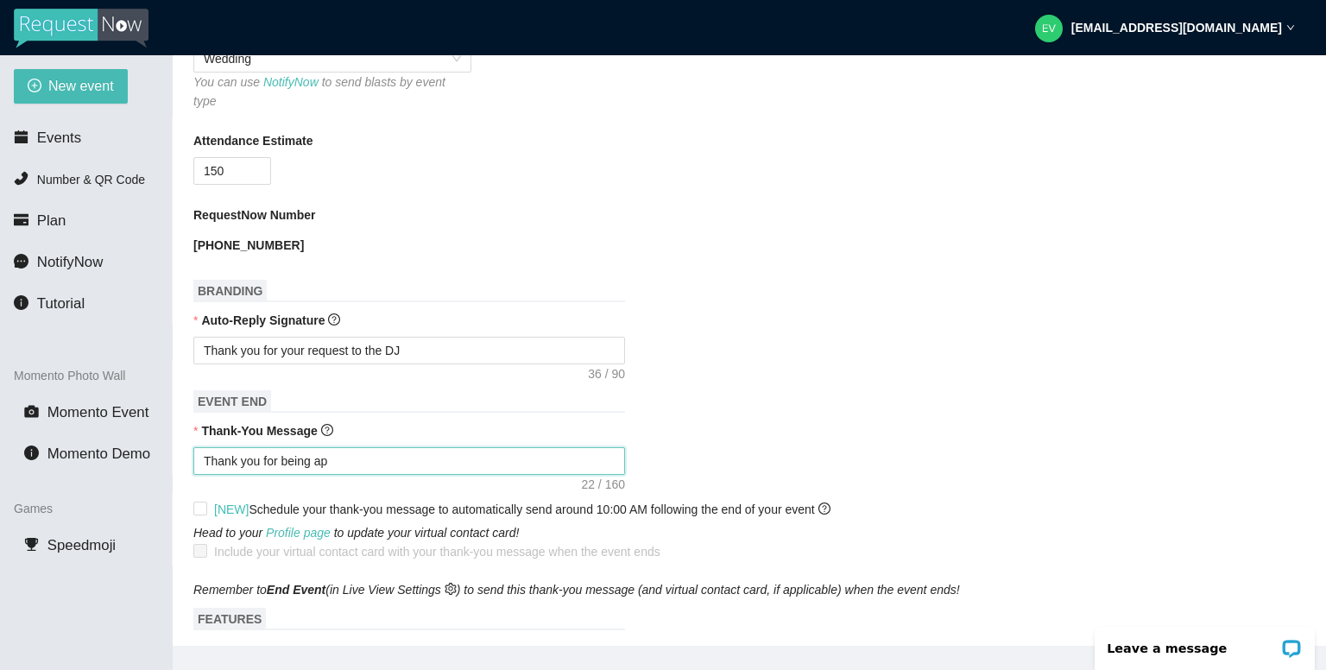
type textarea "Thank you for being apa"
type textarea "Thank you for being apar"
type textarea "Thank you for being apart"
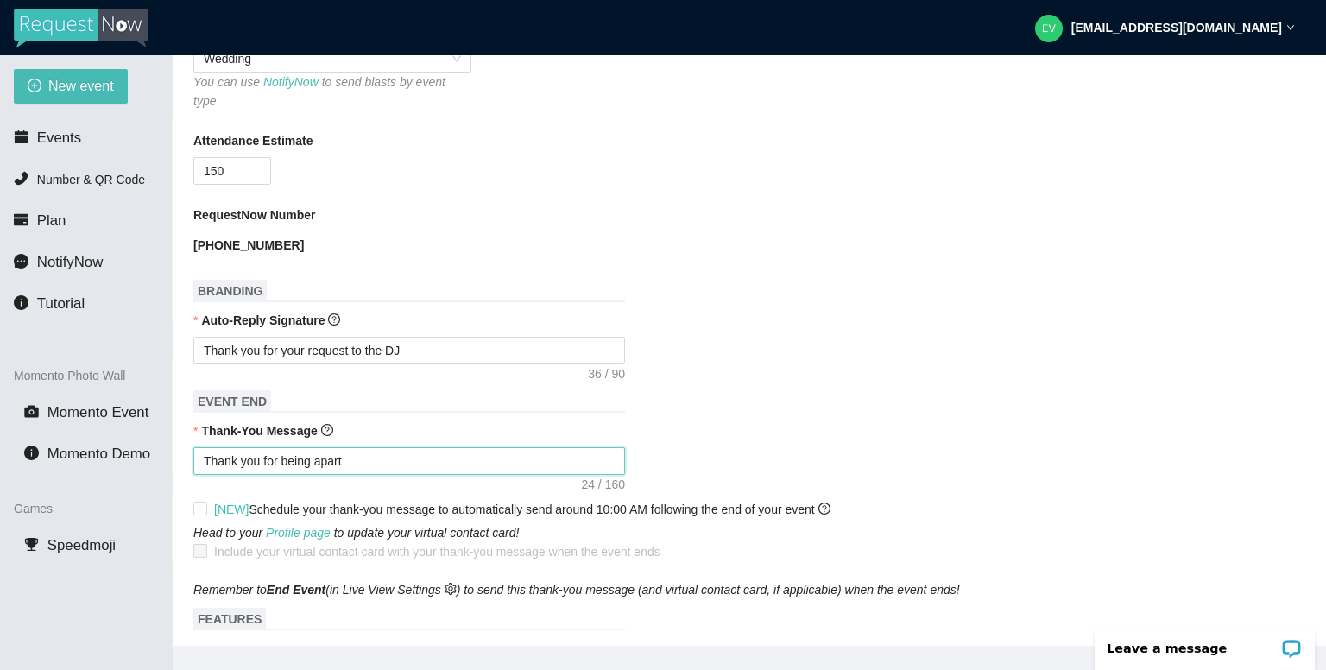
type textarea "Thank you for being apart"
type textarea "Thank you for being apart o"
type textarea "Thank you for being apart of"
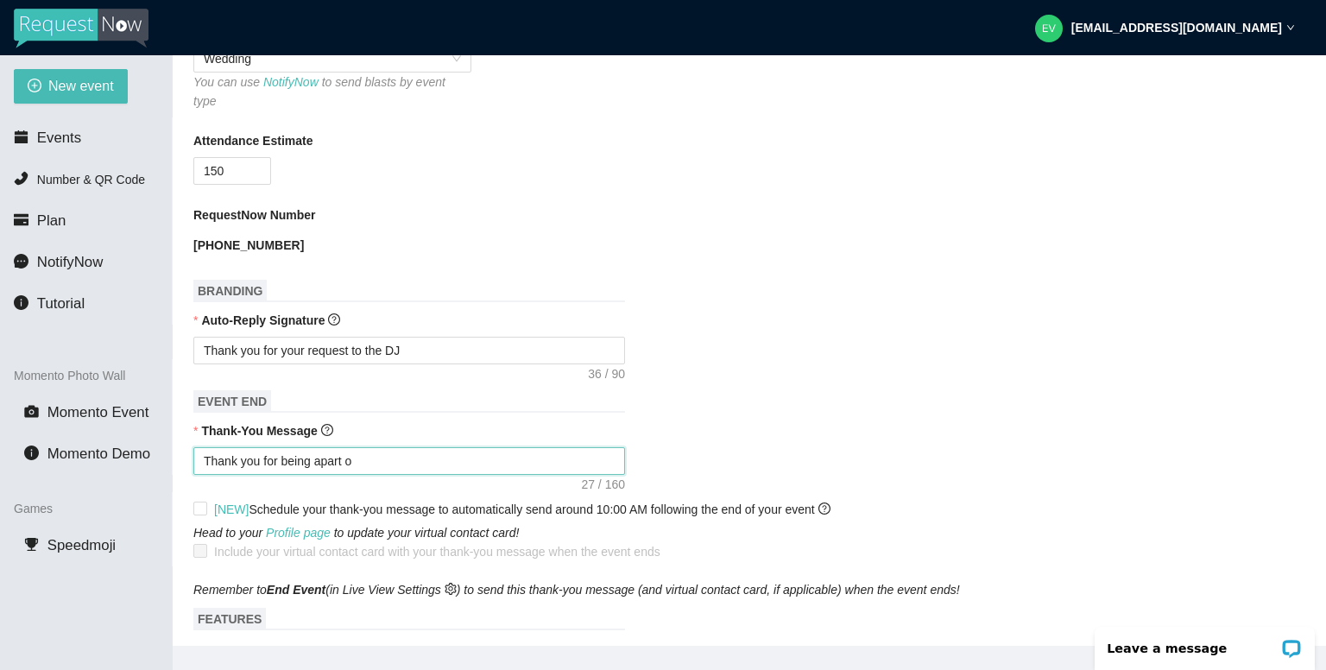
type textarea "Thank you for being apart of"
type textarea "Thank you for being apart of t"
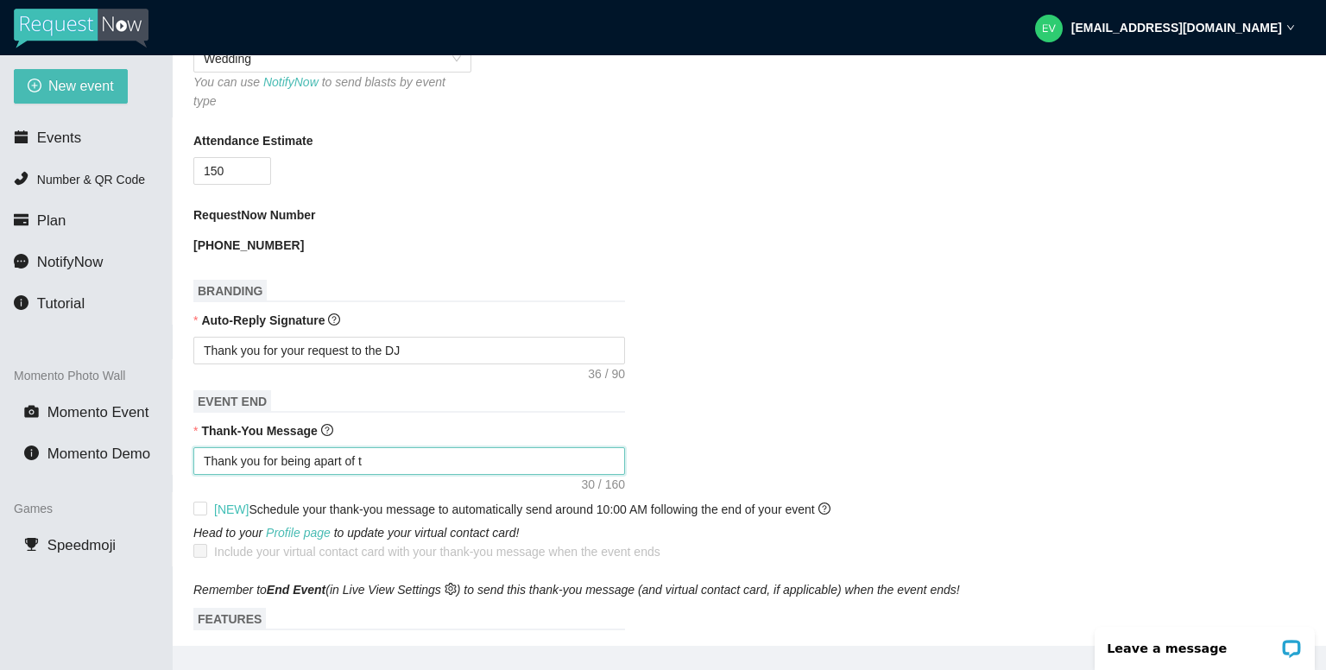
type textarea "Thank you for being apart of"
type textarea "Thank you for being apart o"
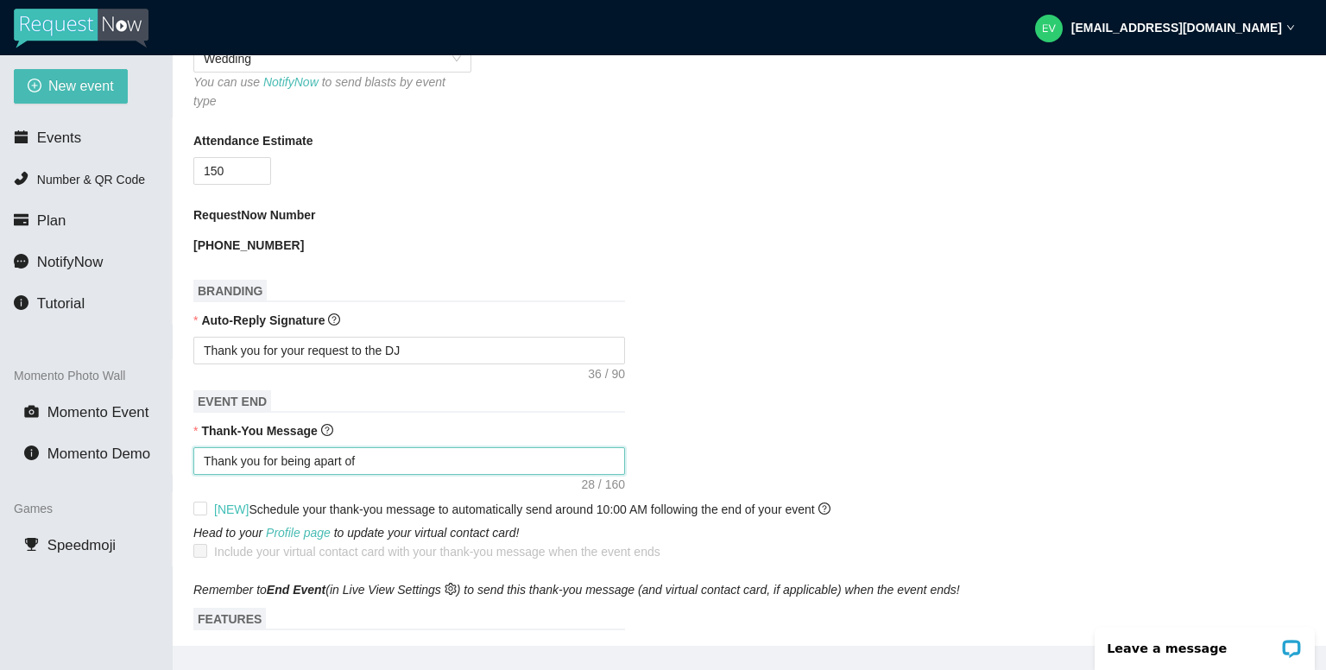
type textarea "Thank you for being apart o"
type textarea "Thank you for being apart of"
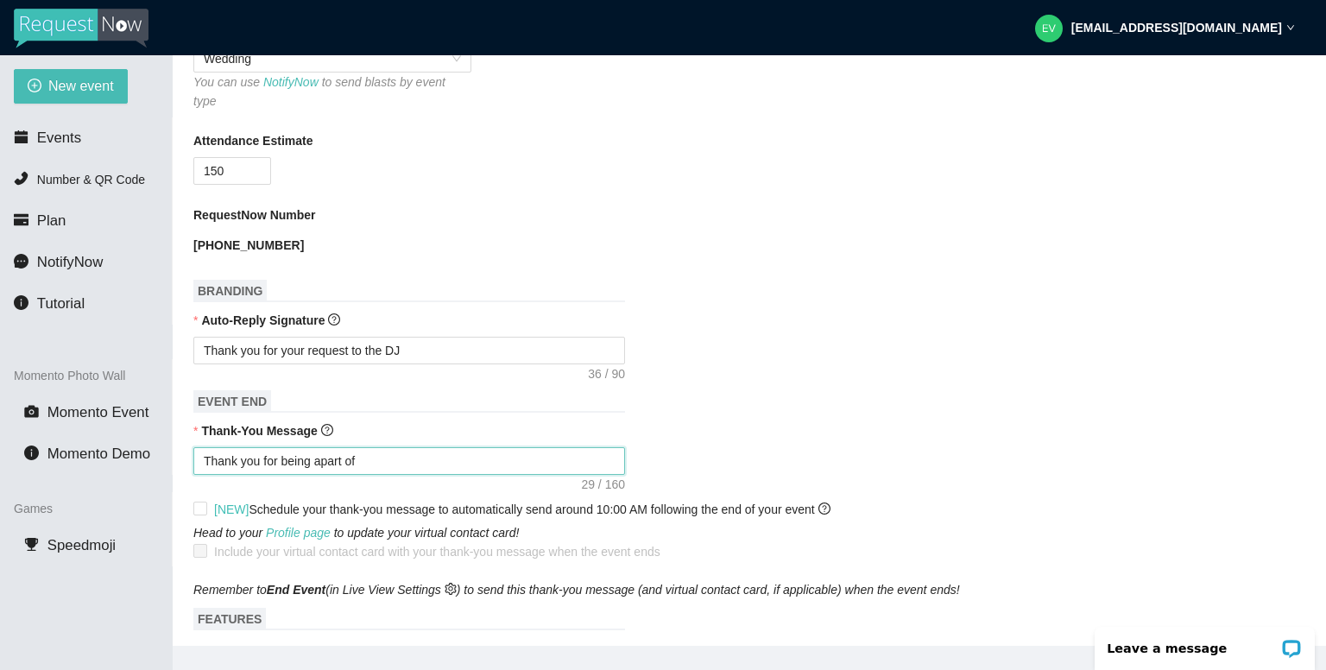
type textarea "Thank you for being apart of t"
type textarea "Thank you for being apart of th"
type textarea "Thank you for being apart of thi"
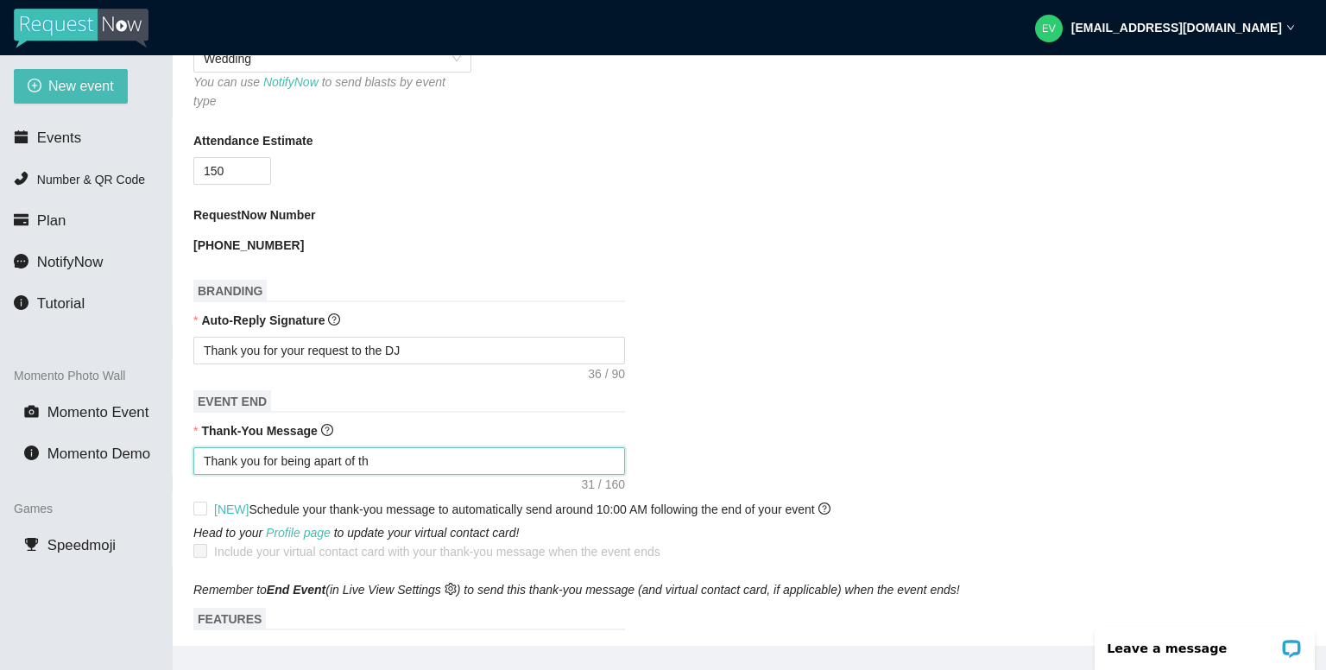
type textarea "Thank you for being apart of thi"
type textarea "Thank you for being apart of this"
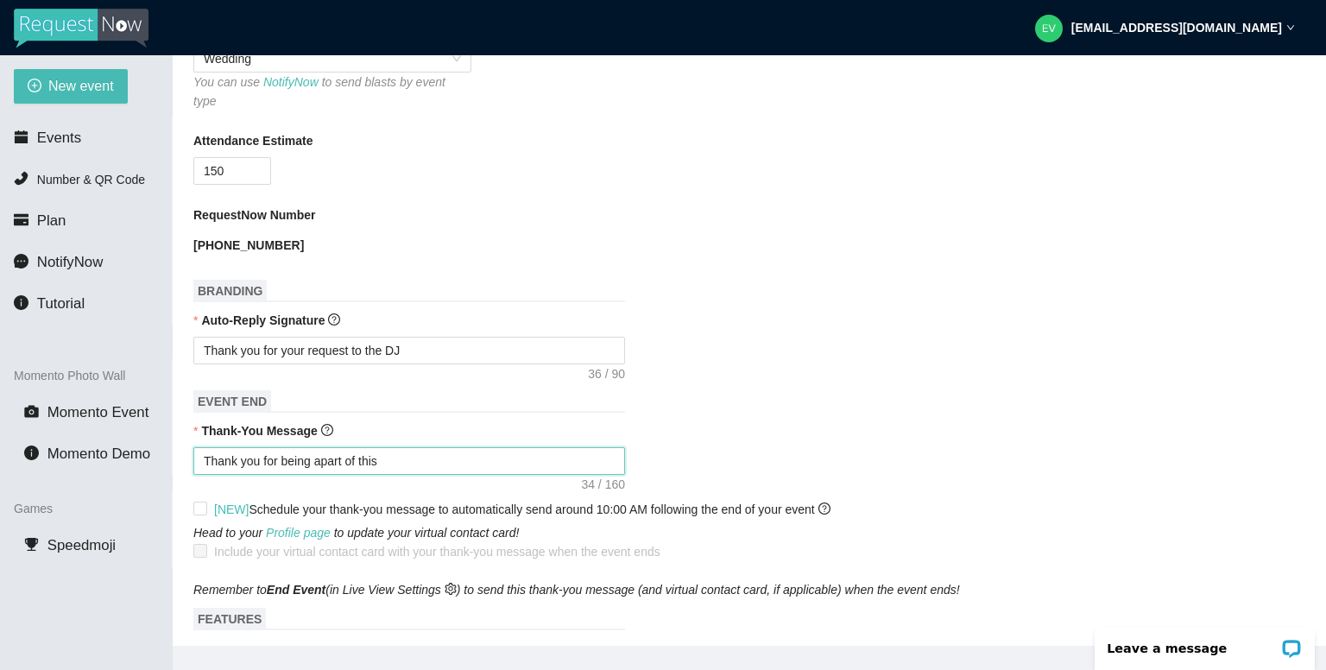
type textarea "Thank you for being apart of this s"
type textarea "Thank you for being apart of this sp"
type textarea "Thank you for being apart of this spe"
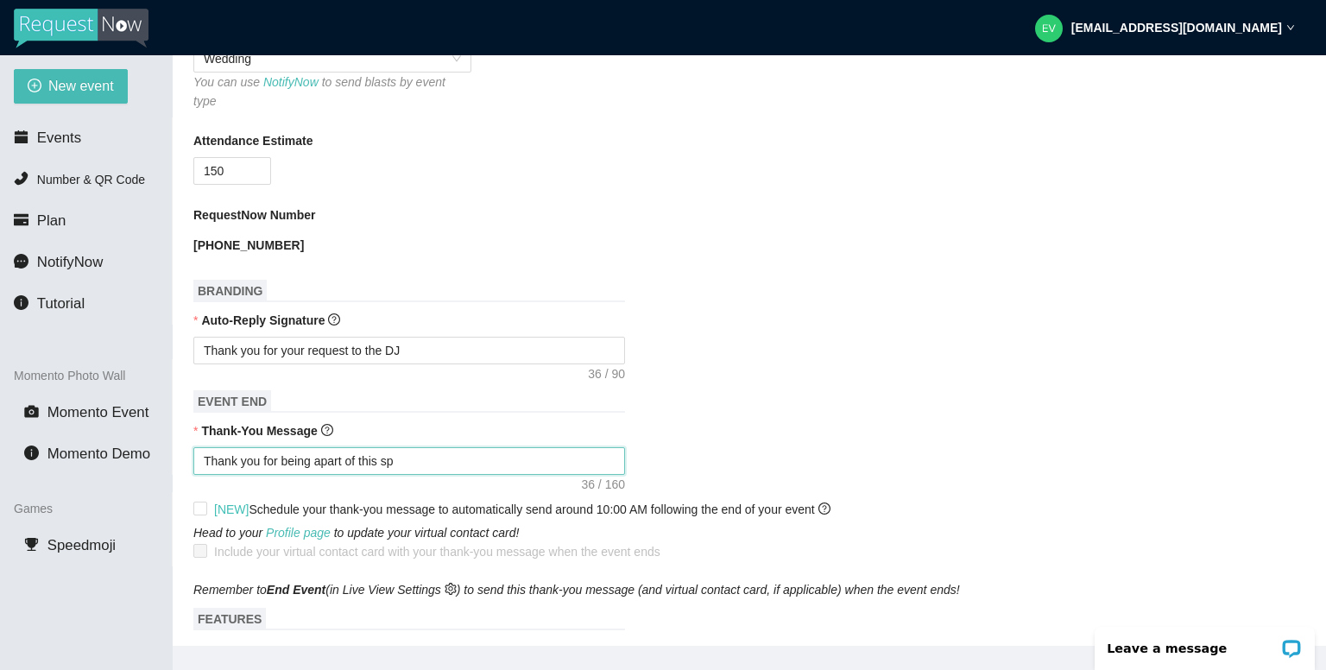
type textarea "Thank you for being apart of this spe"
type textarea "Thank you for being apart of this spec"
type textarea "Thank you for being apart of this speci"
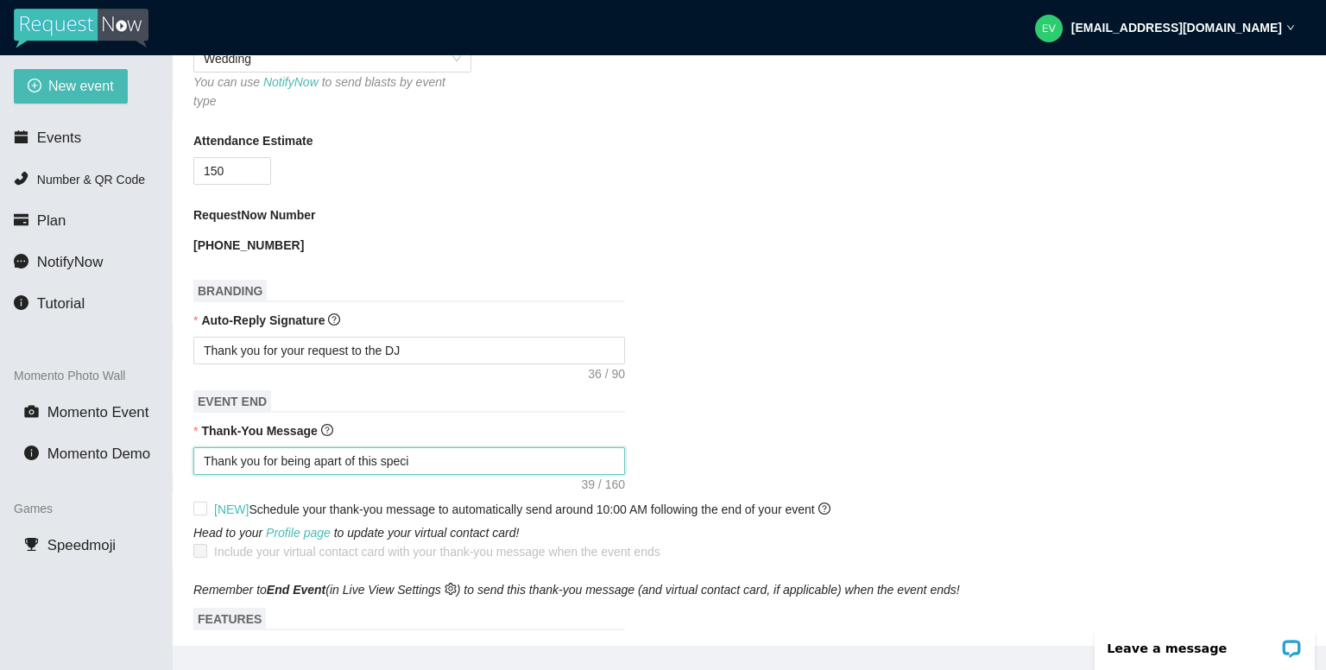
type textarea "Thank you for being apart of this specia"
type textarea "Thank you for being apart of this special"
type textarea "Thank you for being apart of this special d"
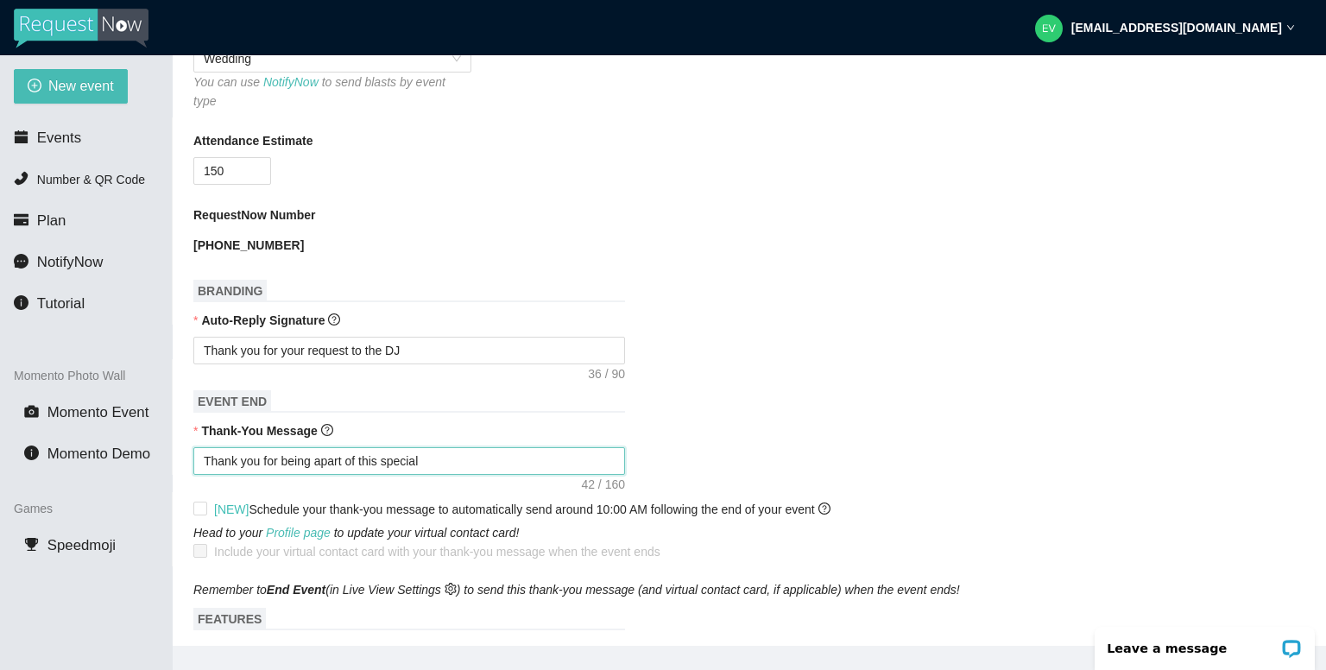
type textarea "Thank you for being apart of this special d"
type textarea "Thank you for being apart of this special da"
type textarea "Thank you for being apart of this special day"
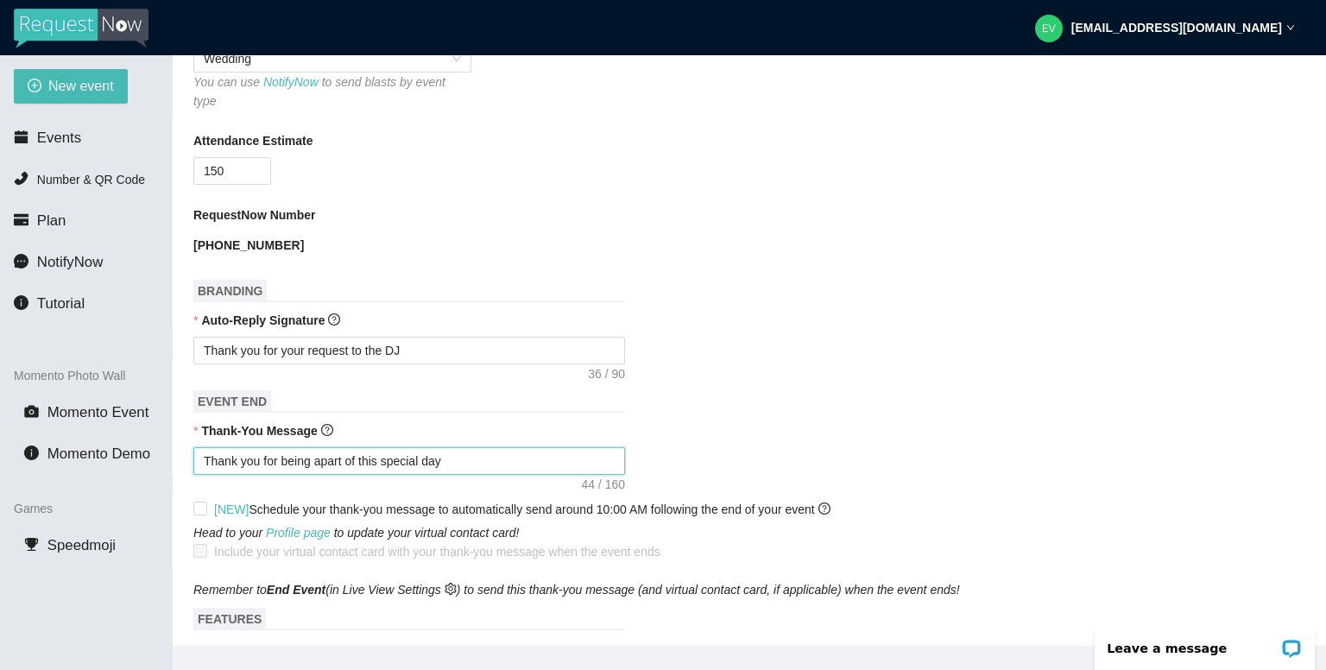
type textarea "Thank you for being apart of this special day"
type textarea "Thank you for being apart of this special day f"
type textarea "Thank you for being apart of this special day fo"
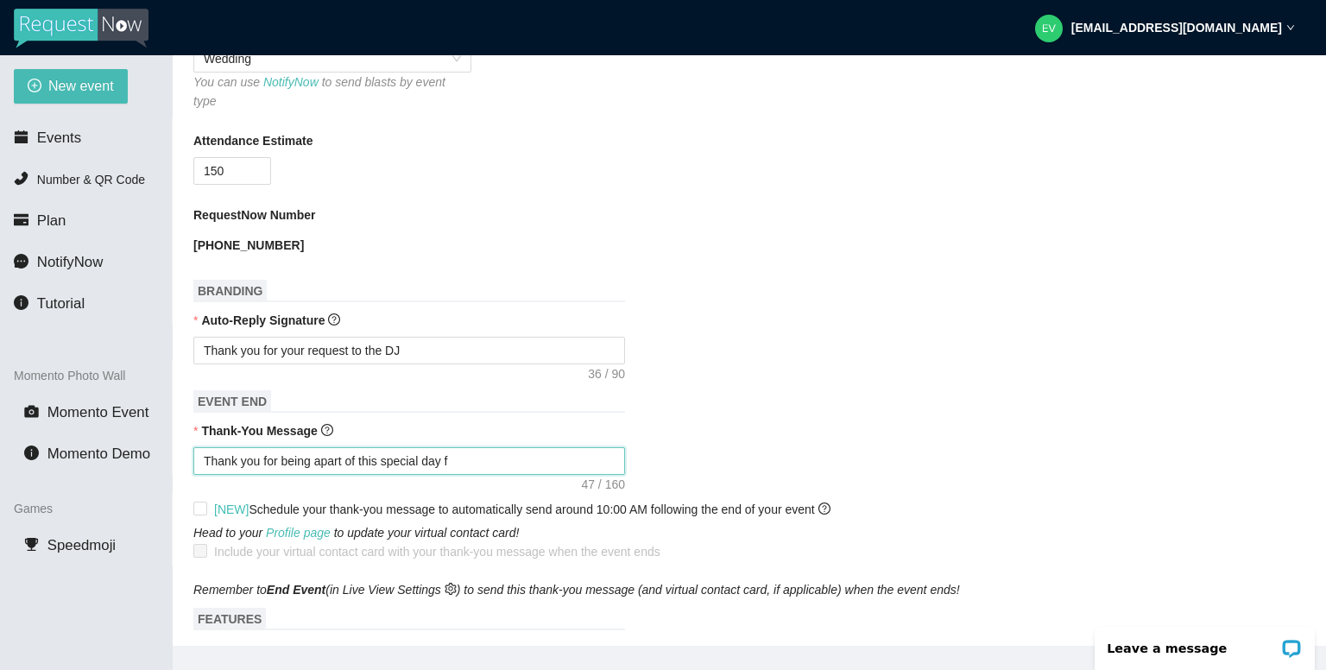
type textarea "Thank you for being apart of this special day fo"
type textarea "Thank you for being apart of this special day for"
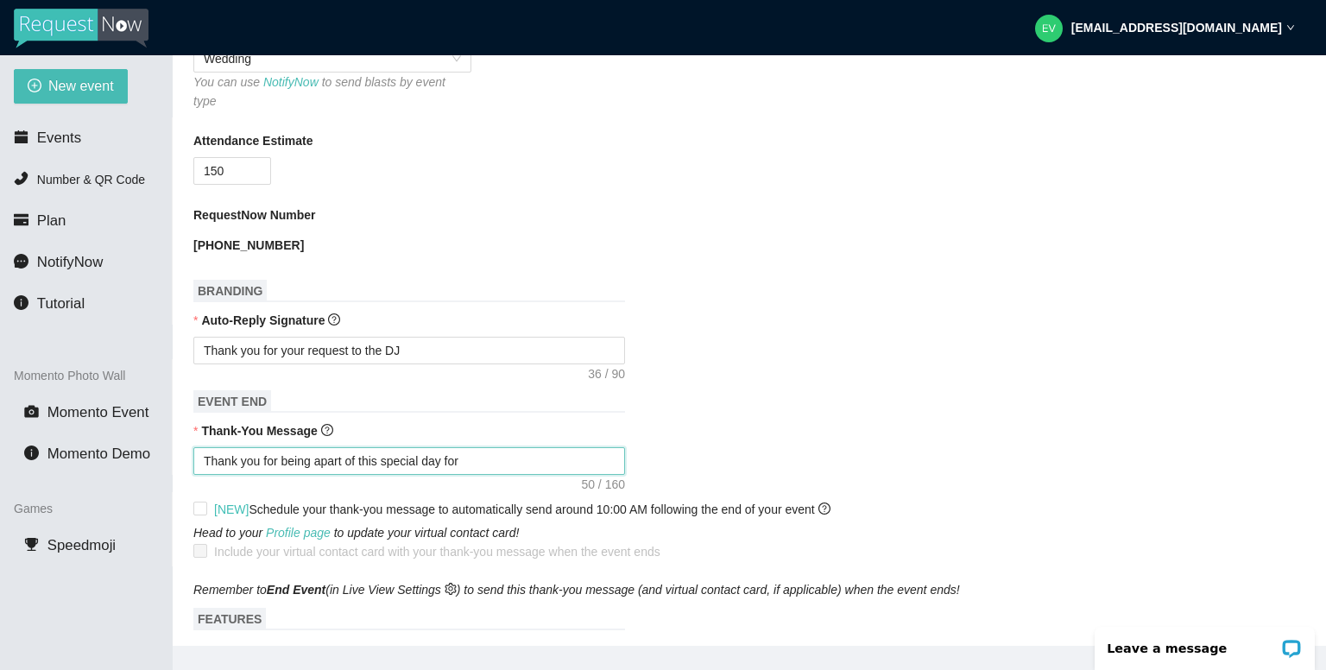
type textarea "Thank you for being apart of this special day for M"
type textarea "Thank you for being apart of this special day for Mr"
type textarea "Thank you for being apart of this special day for Mr."
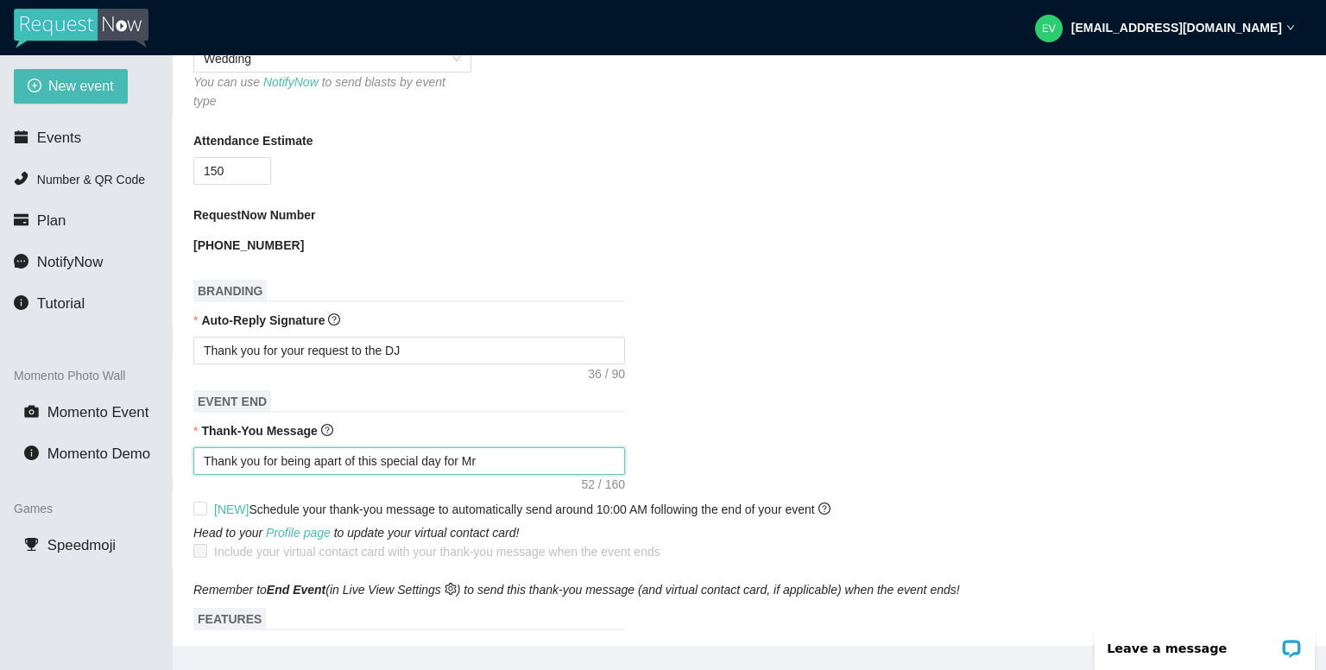
type textarea "Thank you for being apart of this special day for Mr."
type textarea "Thank you for being apart of this special day for Mr. &"
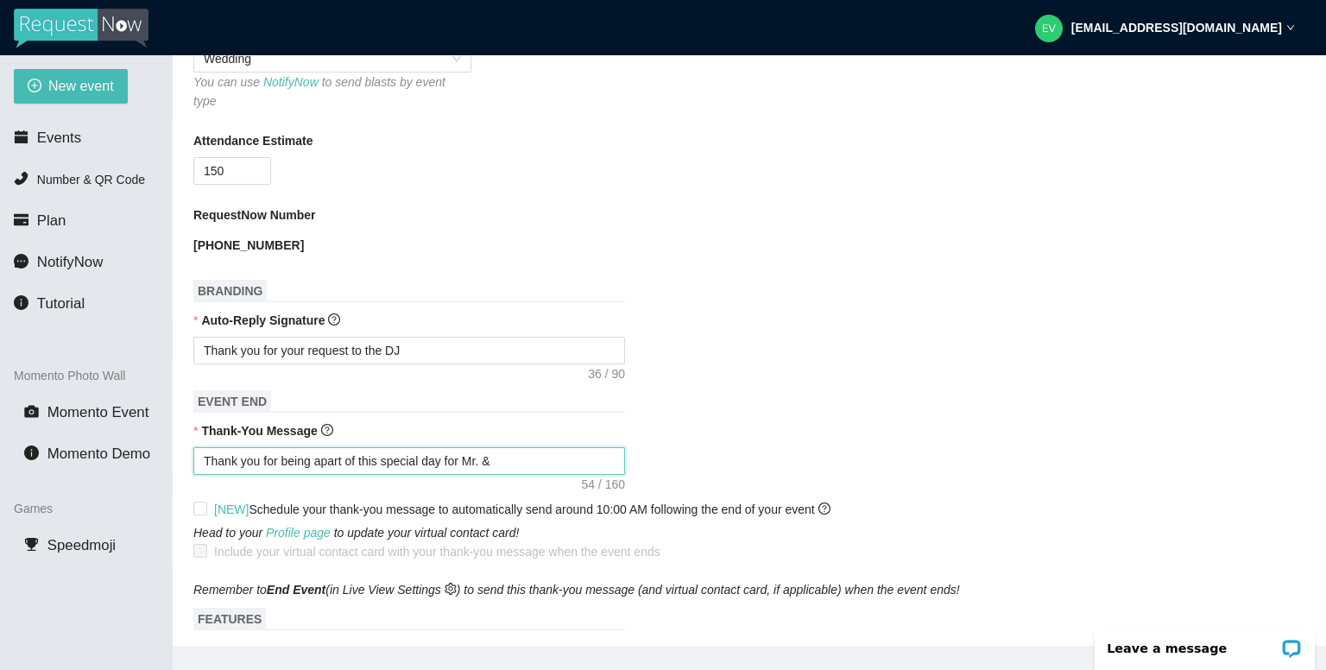
type textarea "Thank you for being apart of this special day for Mr. &"
type textarea "Thank you for being apart of this special day for Mr. & M"
type textarea "Thank you for being apart of this special day for Mr. & Mr"
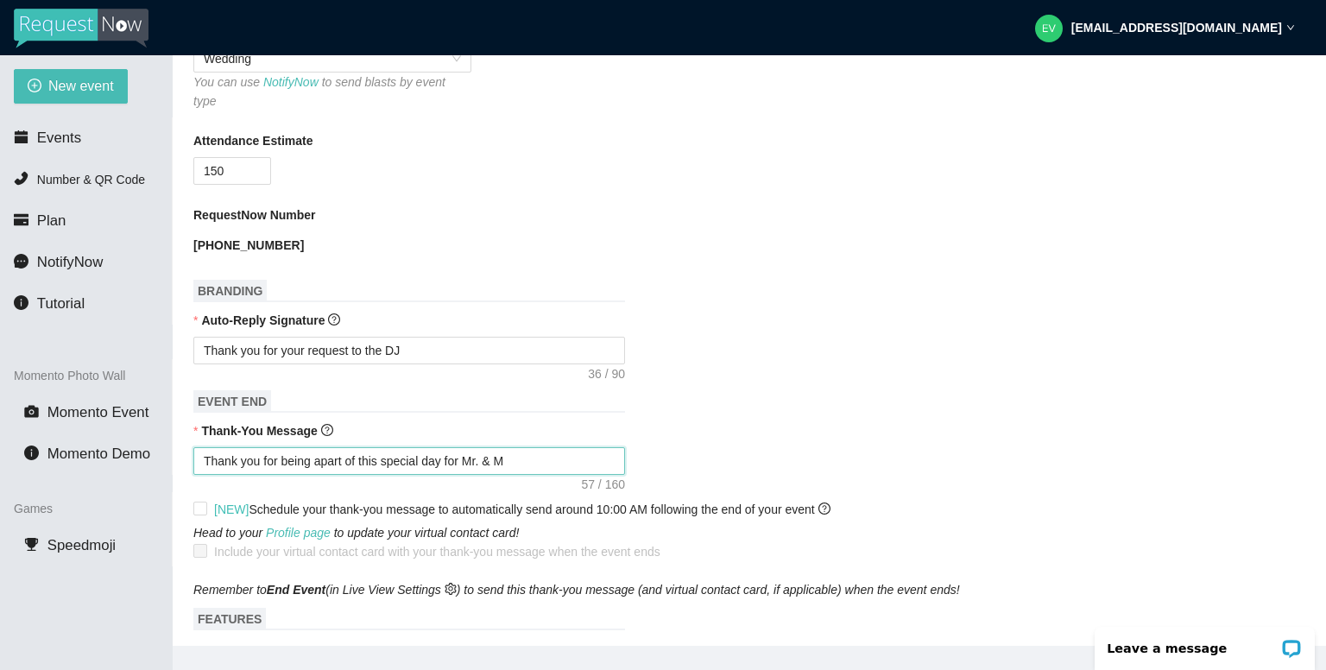
type textarea "Thank you for being apart of this special day for Mr. & Mr"
type textarea "Thank you for being apart of this special day for Mr. & Mrs"
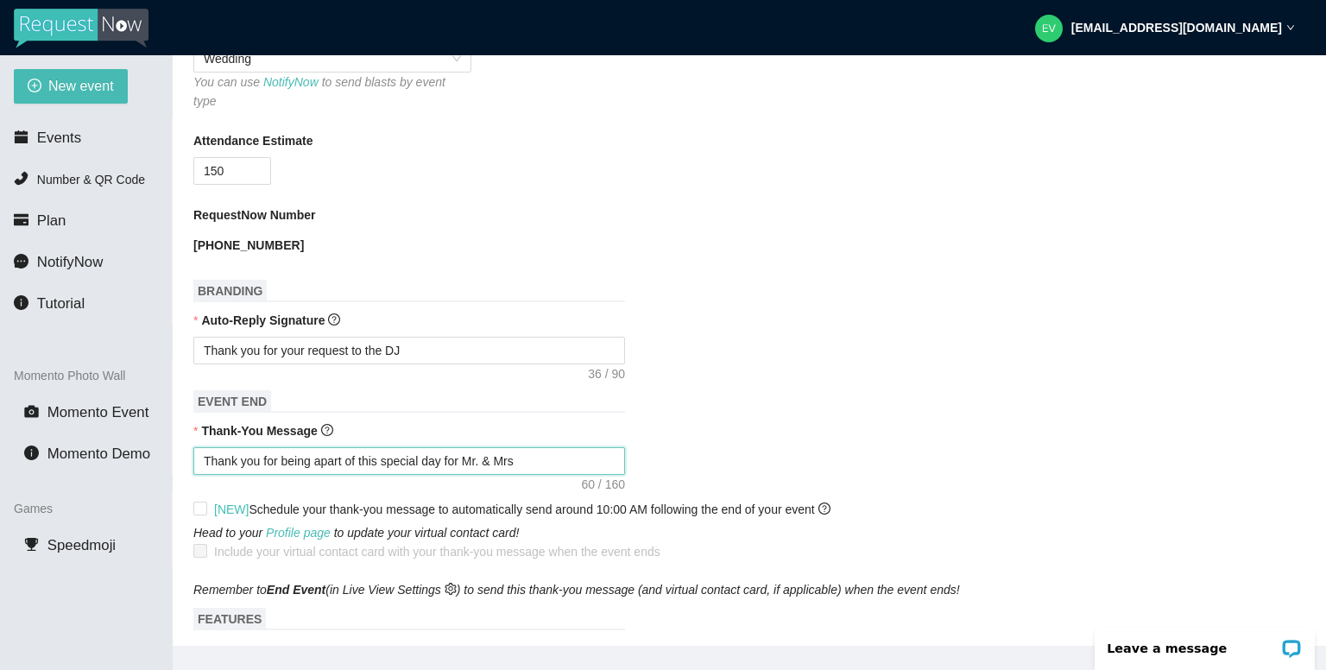
type textarea "Thank you for being apart of this special day for Mr. & Mrs G"
type textarea "Thank you for being apart of this special day for Mr. & Mrs [PERSON_NAME]"
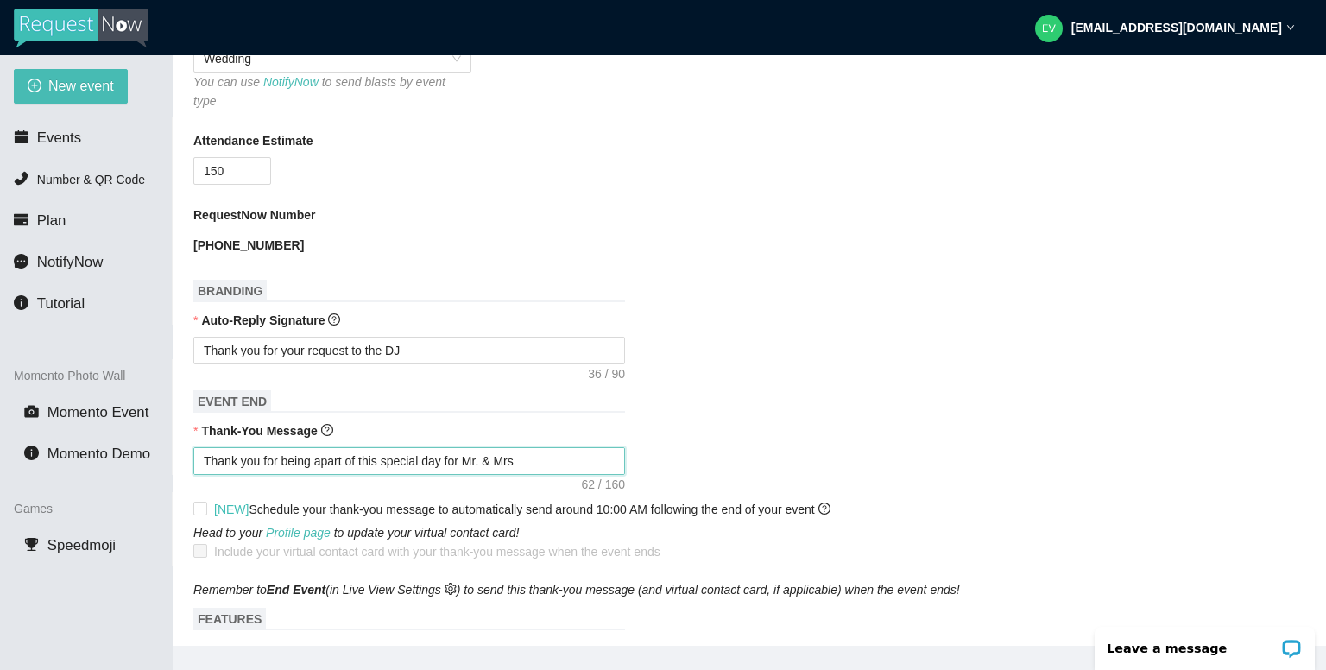
type textarea "Thank you for being apart of this special day for Mr. & Mrs [PERSON_NAME]"
type textarea "Thank you for being apart of this special day for Mr. & [PERSON_NAME]"
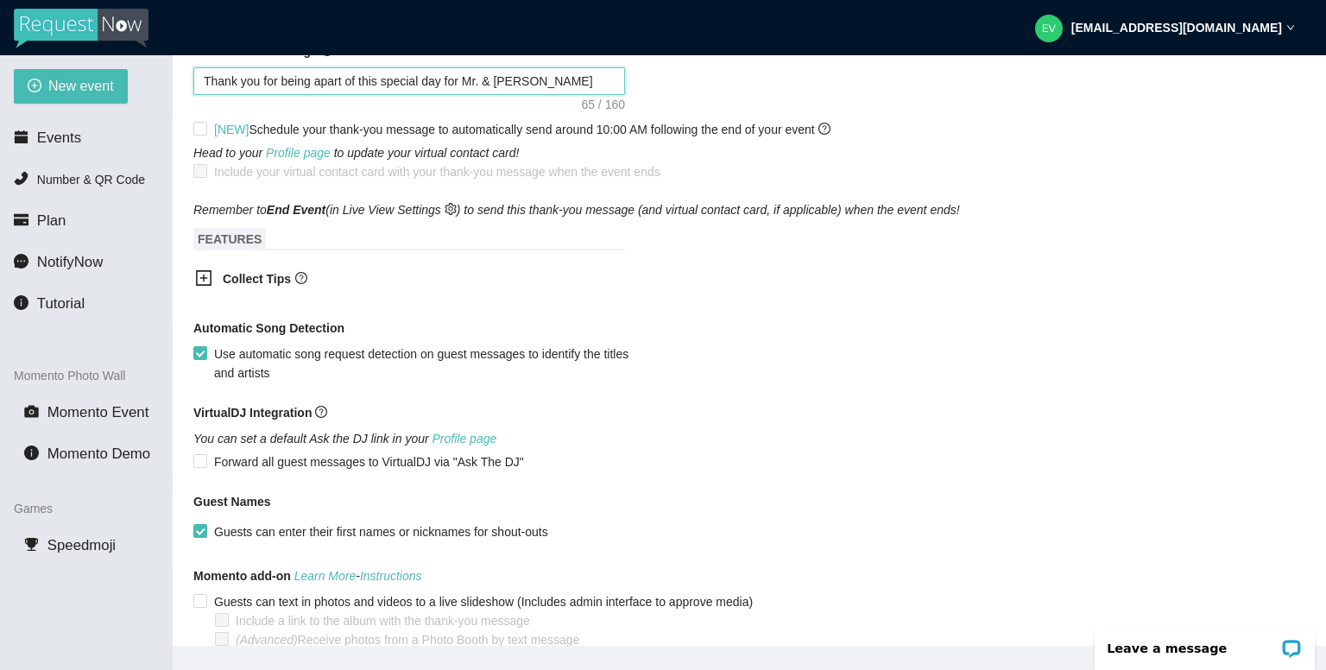
scroll to position [904, 0]
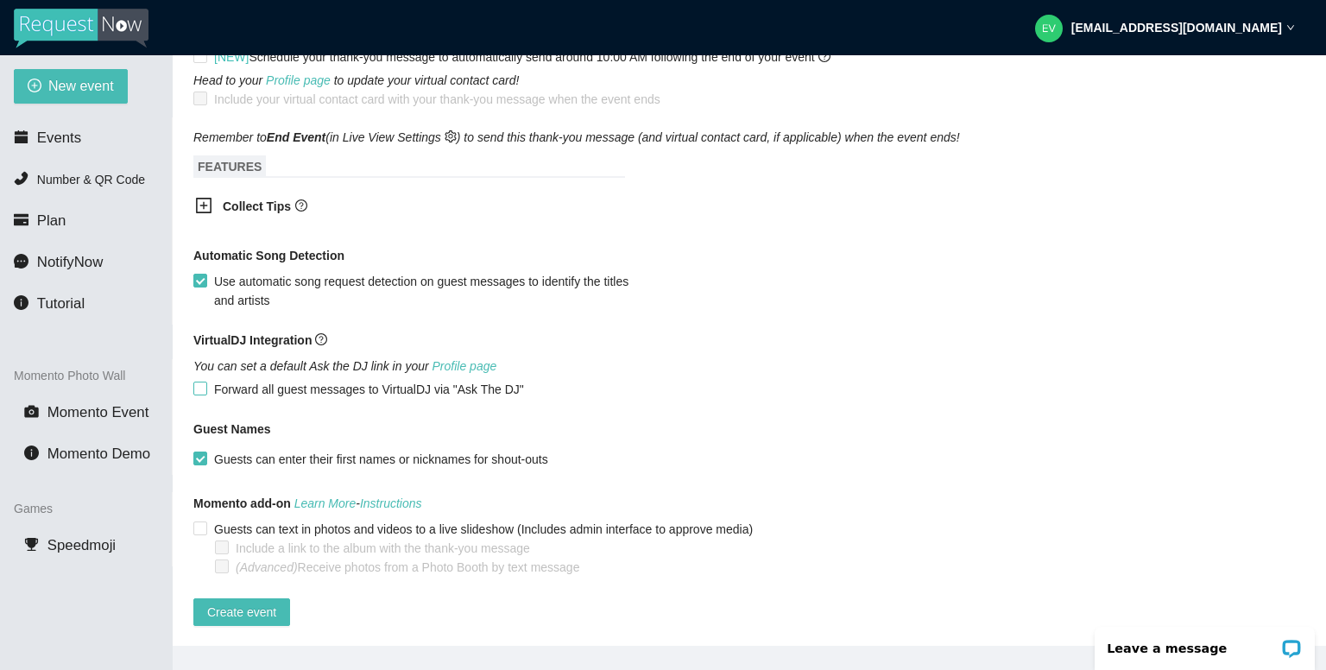
click at [199, 381] on input "Forward all guest messages to VirtualDJ via "Ask The DJ"" at bounding box center [199, 387] width 12 height 12
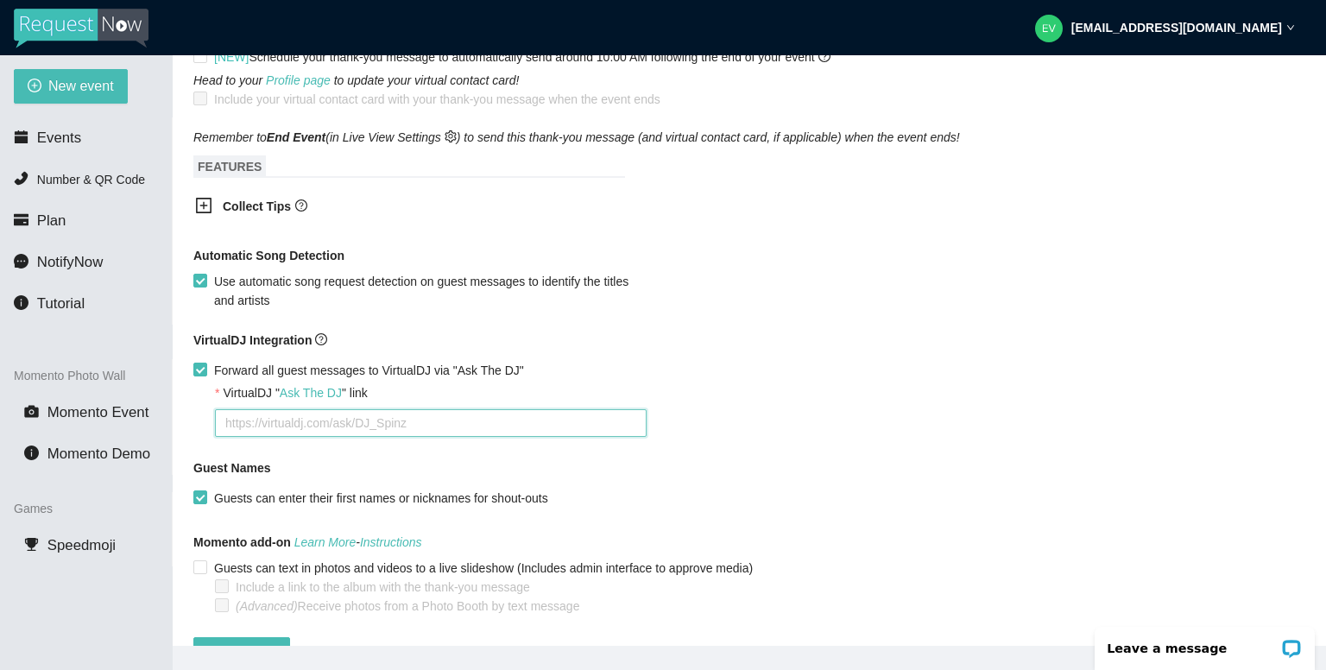
click at [343, 413] on textarea "VirtualDJ " Ask The DJ " link" at bounding box center [430, 423] width 431 height 28
drag, startPoint x: 342, startPoint y: 413, endPoint x: 309, endPoint y: 413, distance: 32.8
click at [309, 413] on textarea "VirtualDJ " Ask The DJ " link" at bounding box center [430, 423] width 431 height 28
paste textarea "[URL][DOMAIN_NAME] DJ."
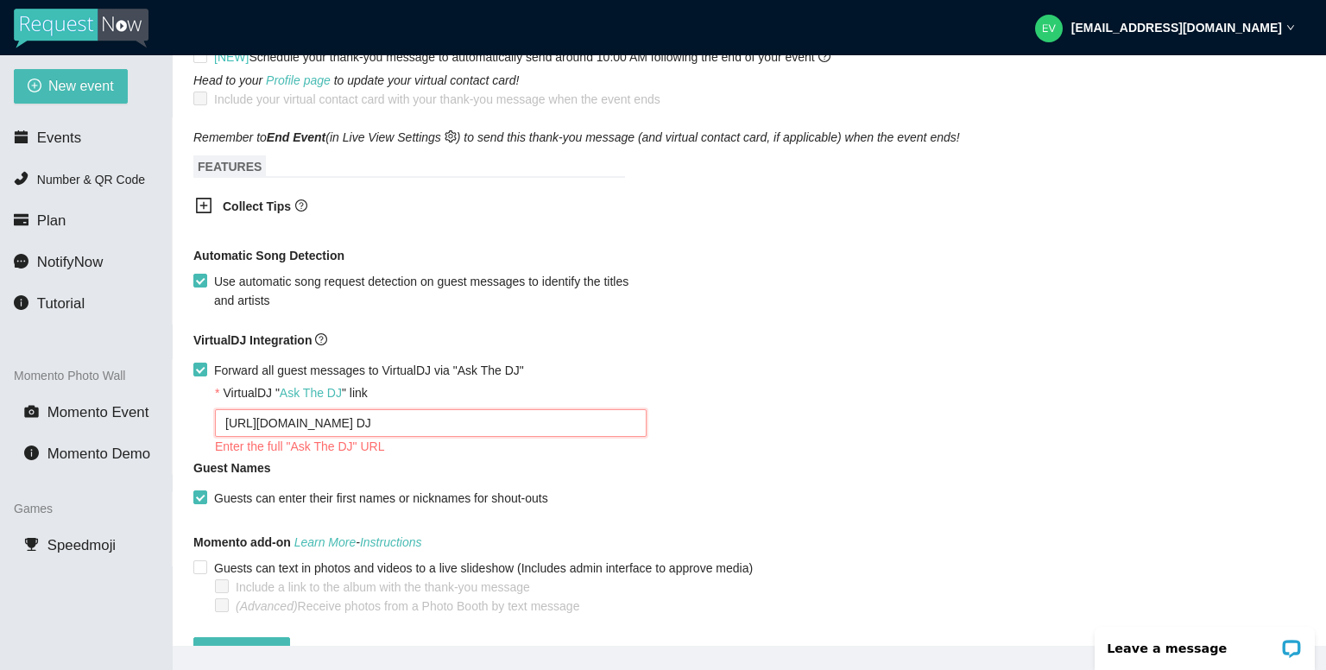
click at [397, 414] on textarea "[URL][DOMAIN_NAME] DJ" at bounding box center [430, 423] width 431 height 28
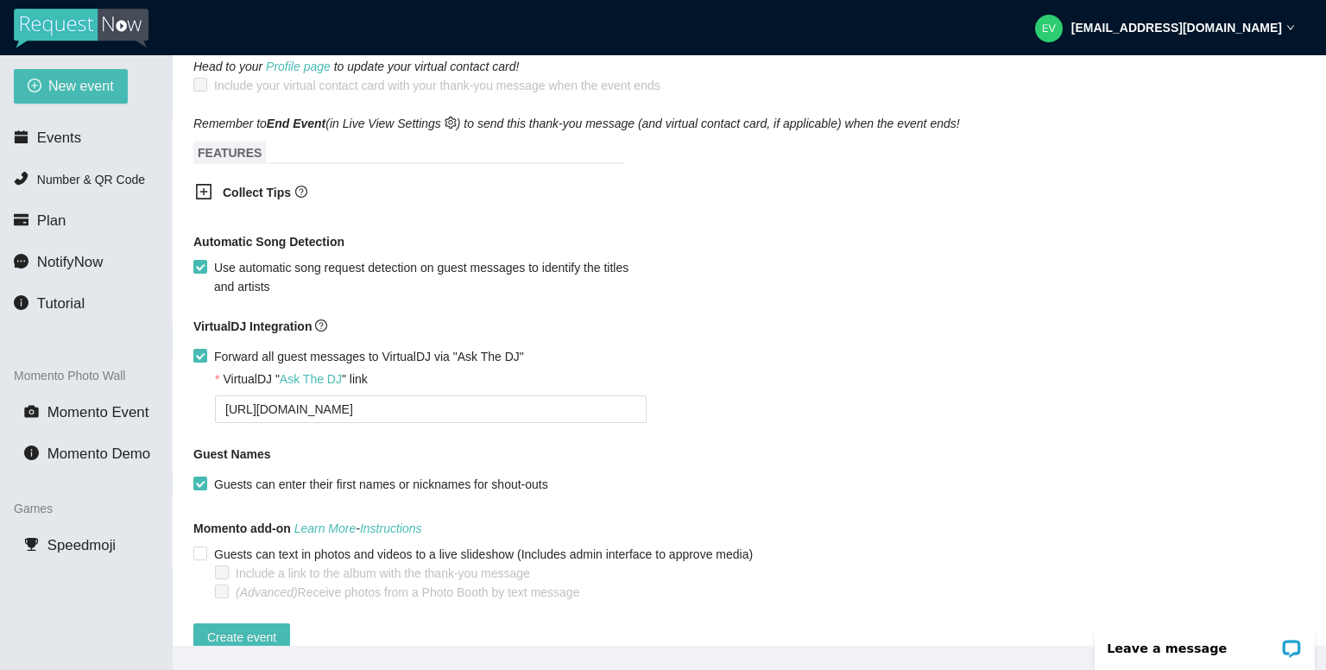
scroll to position [943, 0]
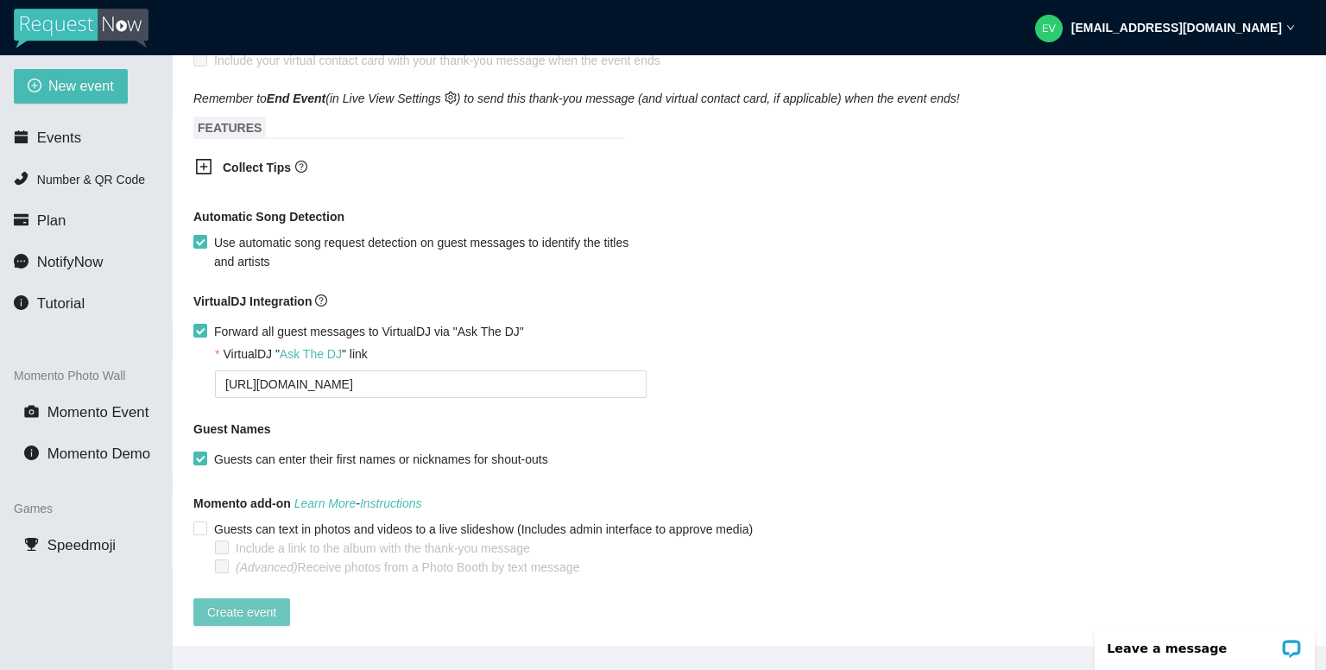
click at [240, 602] on span "Create event" at bounding box center [241, 611] width 69 height 19
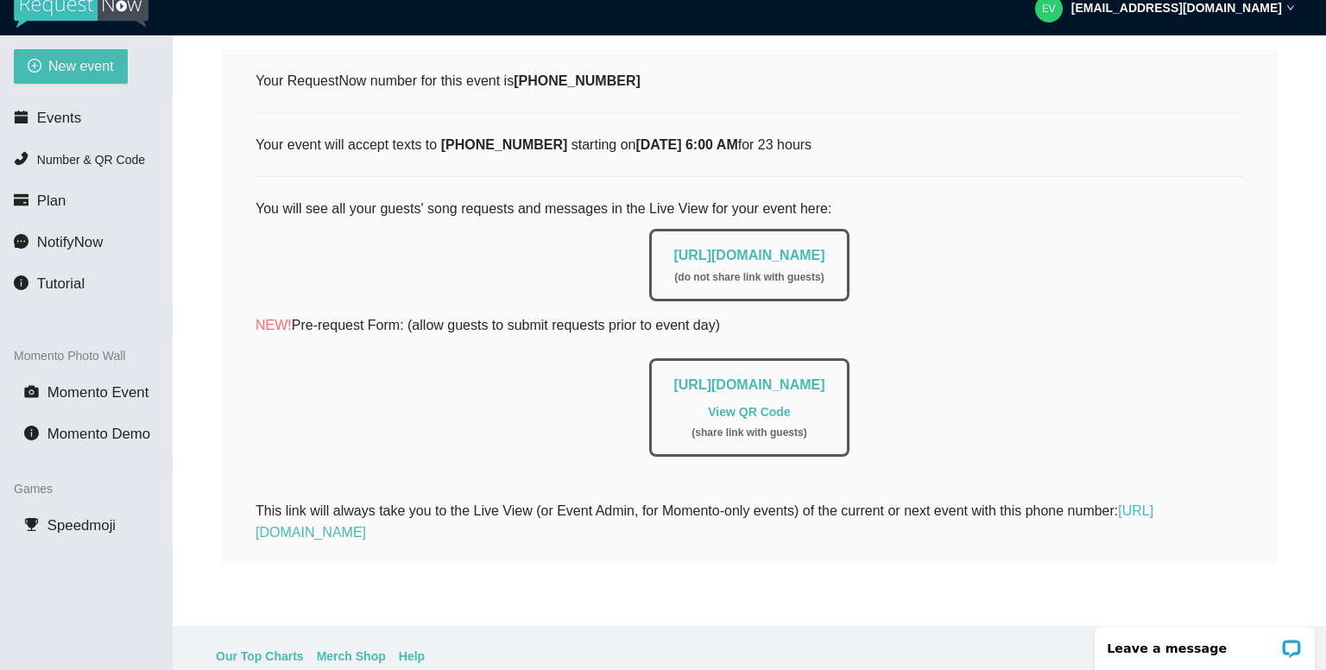
scroll to position [55, 0]
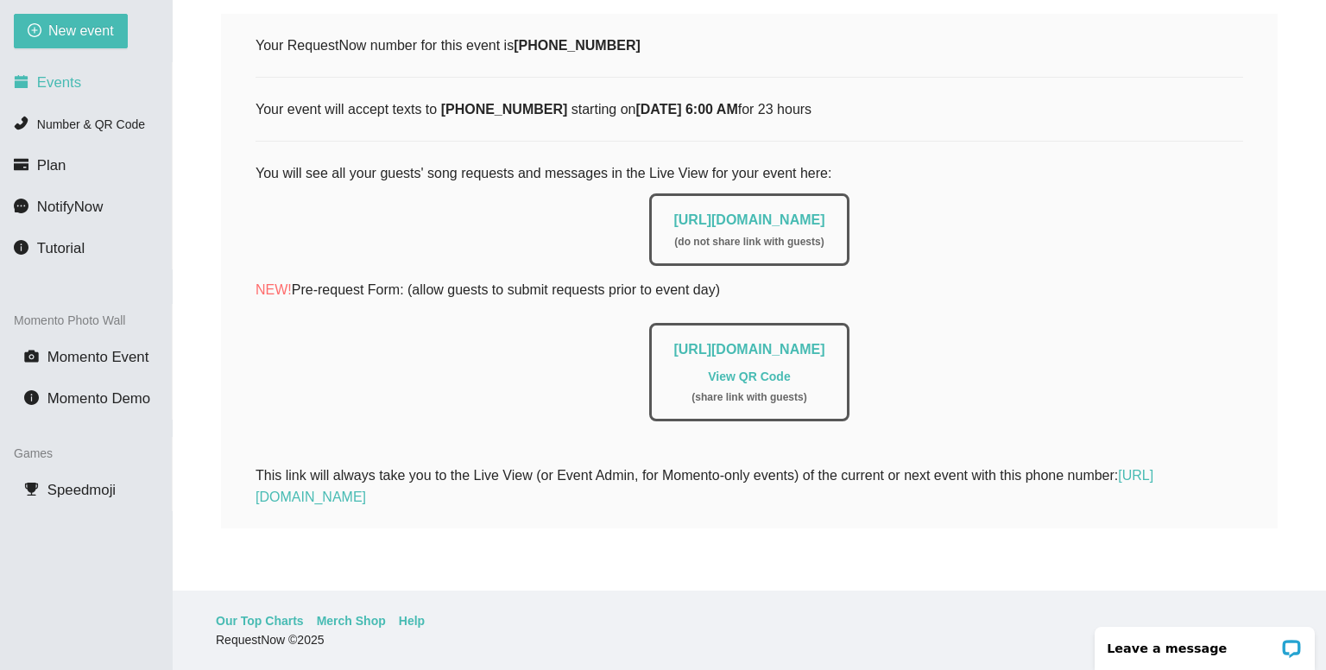
click at [64, 85] on span "Events" at bounding box center [59, 82] width 44 height 16
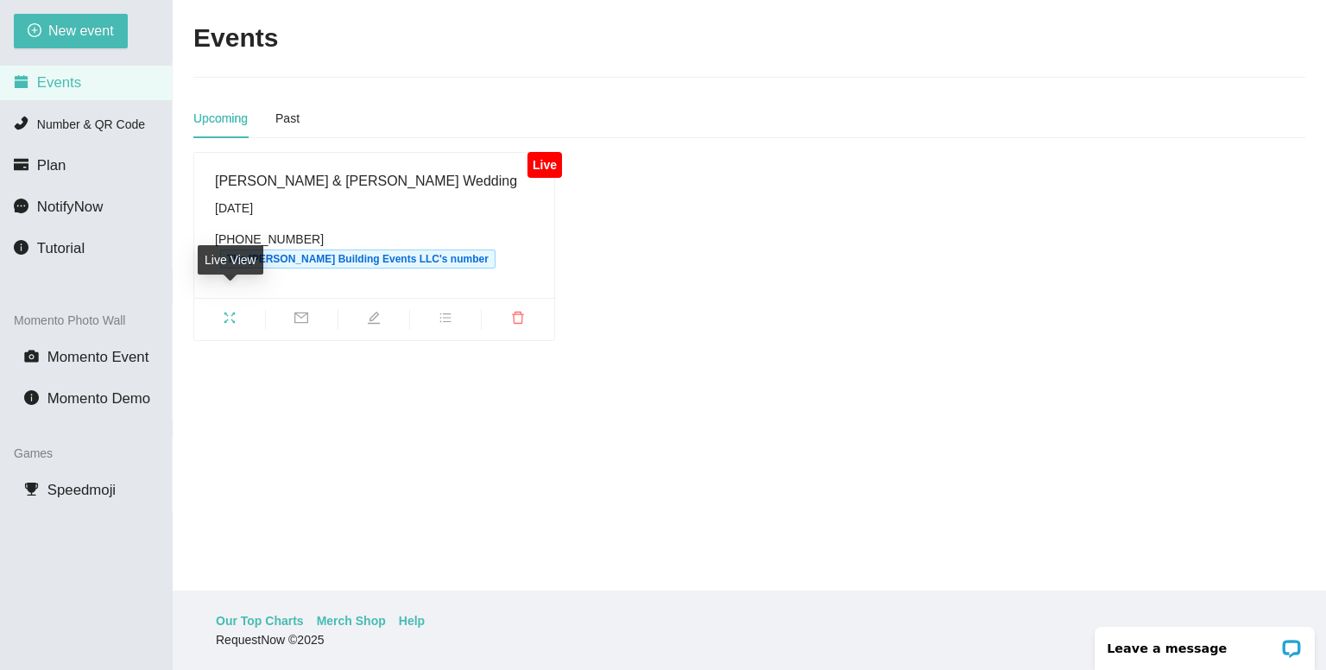
click at [230, 311] on icon "fullscreen" at bounding box center [230, 318] width 14 height 14
